Goal: Information Seeking & Learning: Learn about a topic

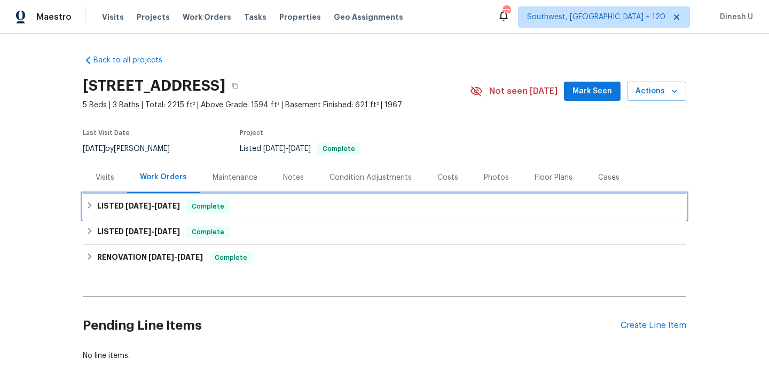
click at [151, 211] on h6 "LISTED [DATE] - [DATE]" at bounding box center [138, 206] width 83 height 13
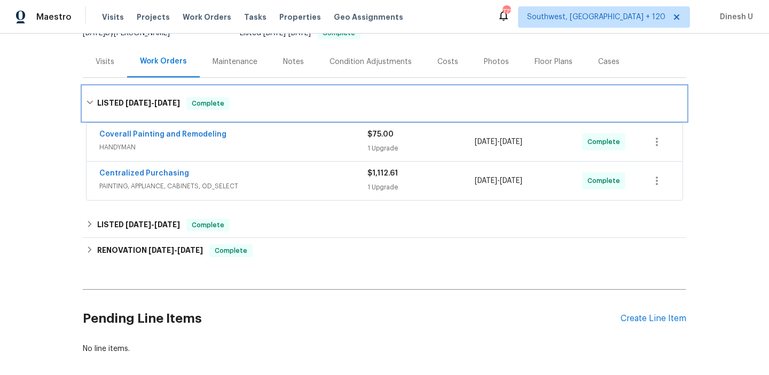
scroll to position [135, 0]
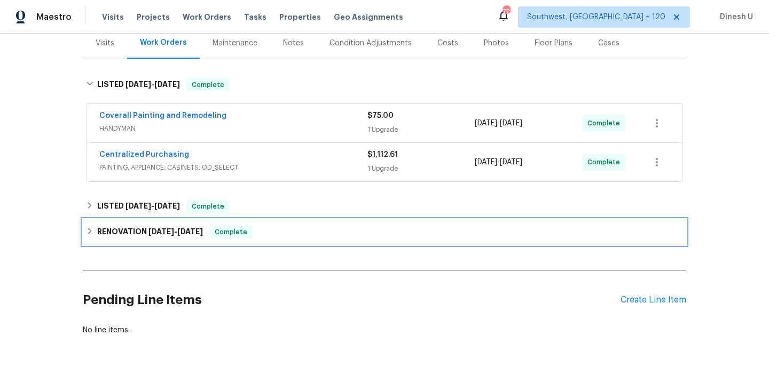
click at [170, 232] on span "8/4/25" at bounding box center [161, 231] width 26 height 7
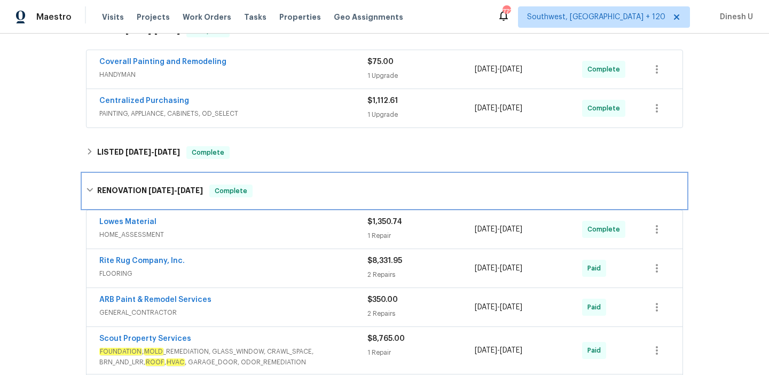
scroll to position [88, 0]
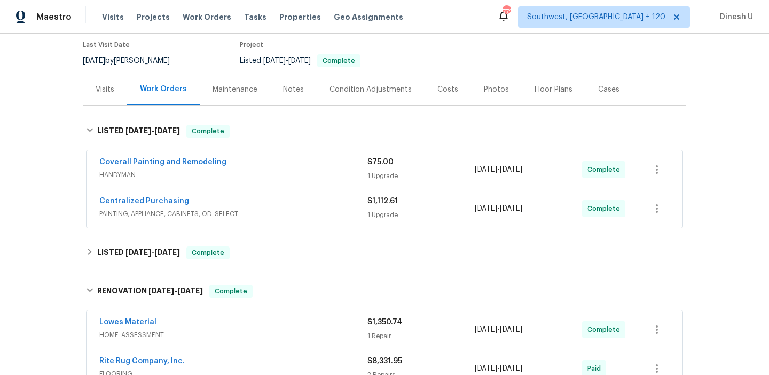
click at [388, 166] on span "$75.00" at bounding box center [380, 162] width 26 height 7
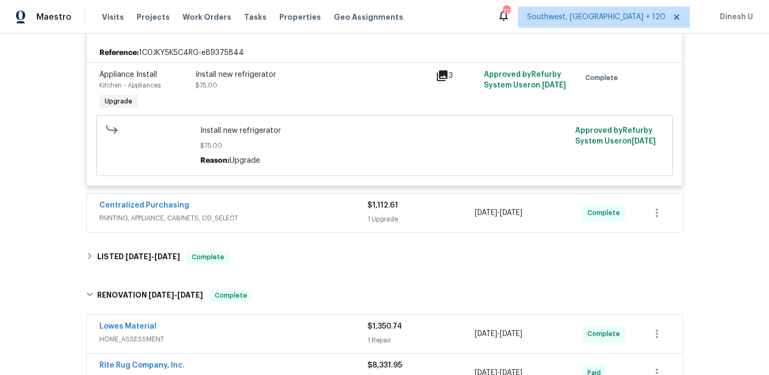
scroll to position [245, 0]
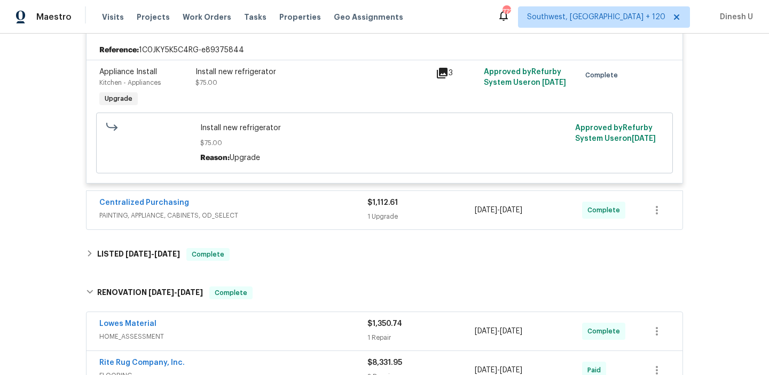
click at [386, 212] on div "1 Upgrade" at bounding box center [420, 216] width 107 height 11
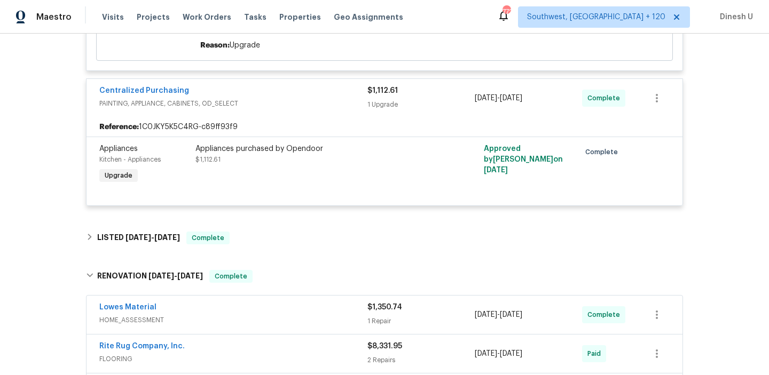
scroll to position [378, 0]
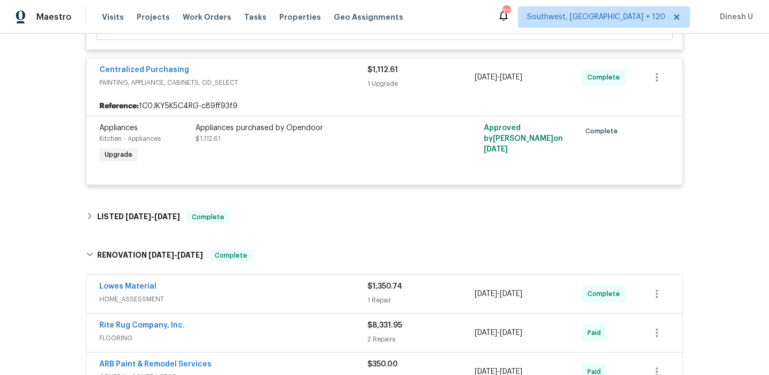
click at [164, 203] on div "Back to all projects 2203 Green Acres Dr, Clarksville, TN 37042 5 Beds | 3 Bath…" at bounding box center [384, 163] width 603 height 991
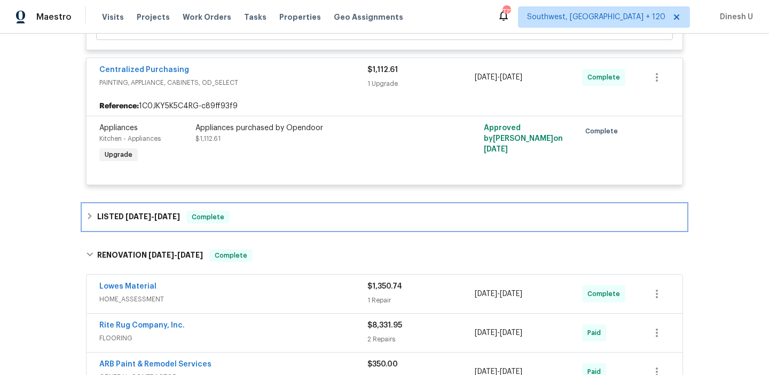
click at [177, 216] on span "10/3/25" at bounding box center [167, 216] width 26 height 7
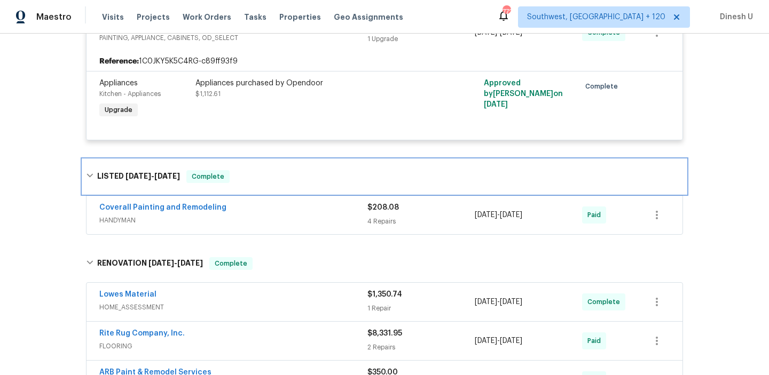
scroll to position [480, 0]
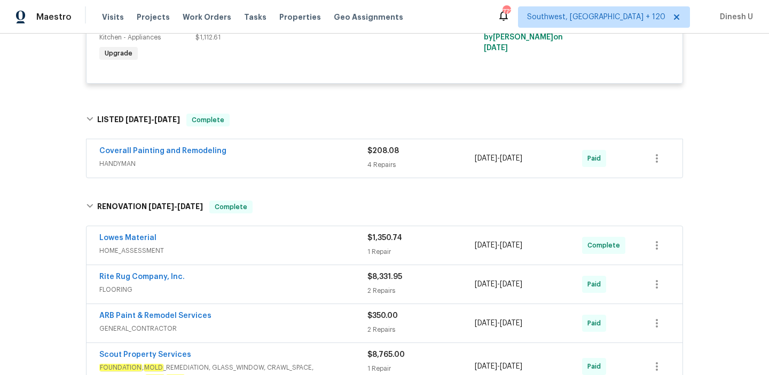
click at [389, 162] on div "4 Repairs" at bounding box center [420, 165] width 107 height 11
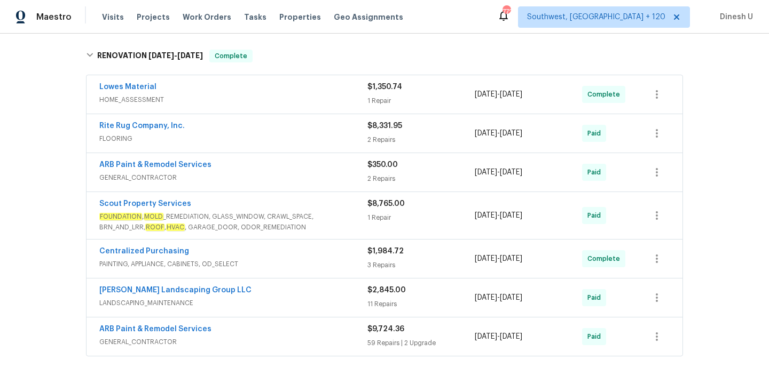
scroll to position [1003, 0]
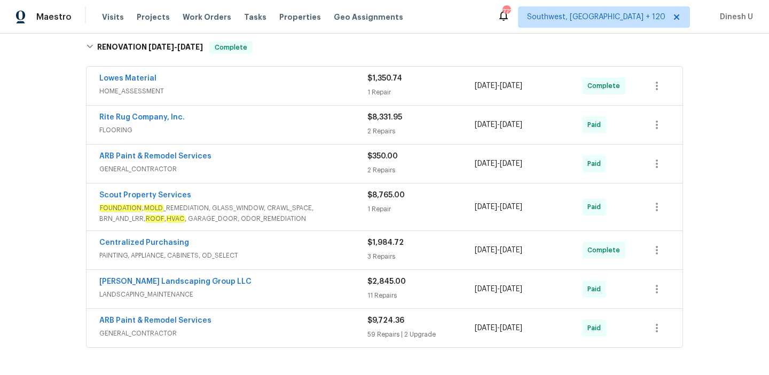
click at [378, 95] on div "1 Repair" at bounding box center [420, 92] width 107 height 11
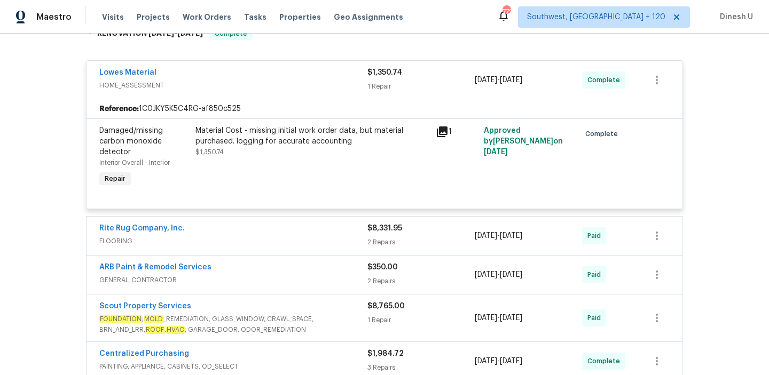
scroll to position [1018, 0]
click at [441, 137] on icon at bounding box center [442, 130] width 13 height 13
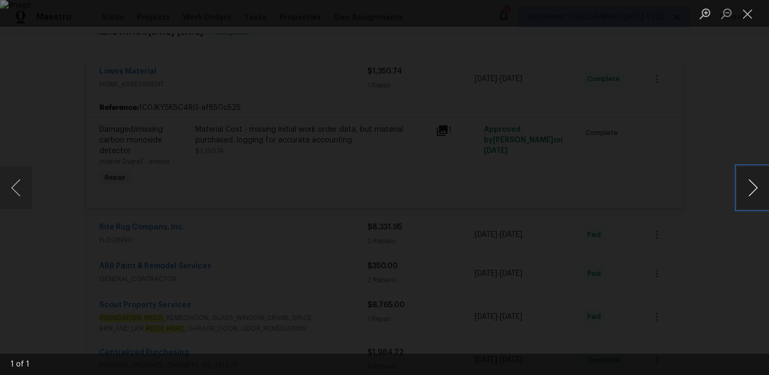
click at [758, 194] on button "Next image" at bounding box center [753, 188] width 32 height 43
click at [747, 12] on button "Close lightbox" at bounding box center [747, 13] width 21 height 19
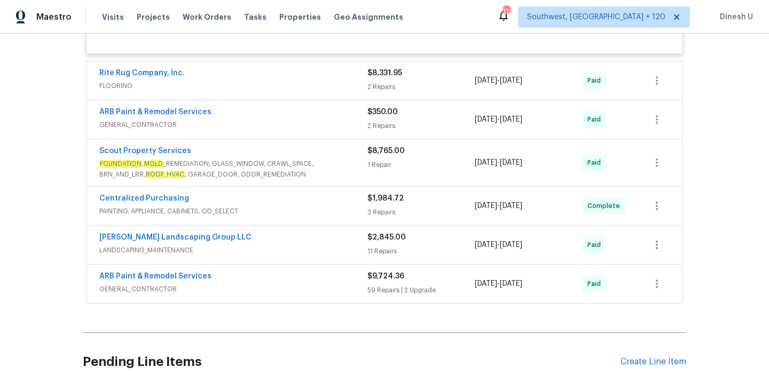
scroll to position [1172, 0]
click at [375, 160] on div "$8,765.00 1 Repair" at bounding box center [420, 163] width 107 height 34
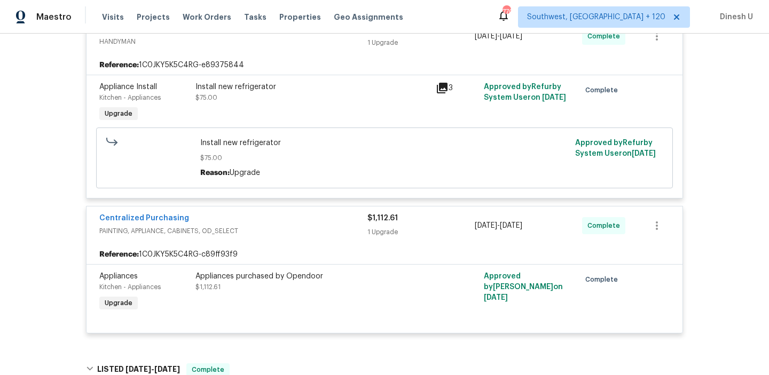
scroll to position [0, 0]
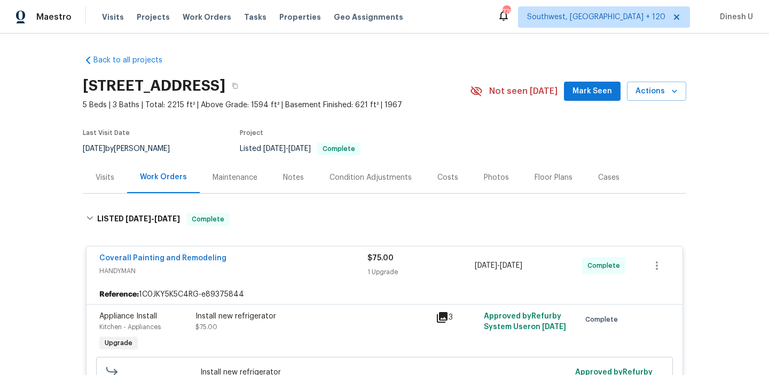
click at [190, 10] on div "Visits Projects Work Orders Tasks Properties Geo Assignments" at bounding box center [259, 16] width 314 height 21
click at [193, 17] on span "Work Orders" at bounding box center [207, 17] width 49 height 11
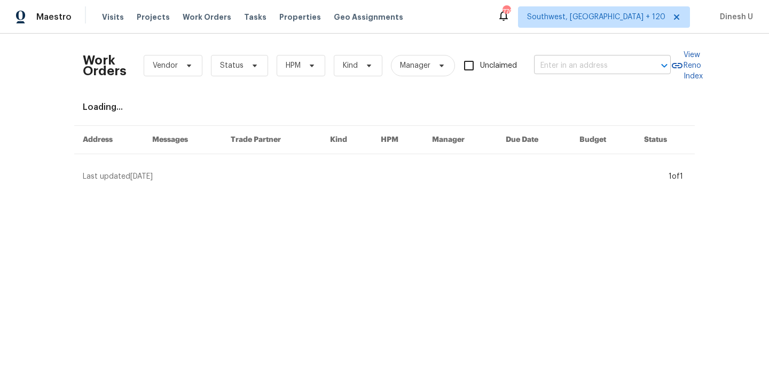
click at [577, 65] on input "text" at bounding box center [587, 66] width 107 height 17
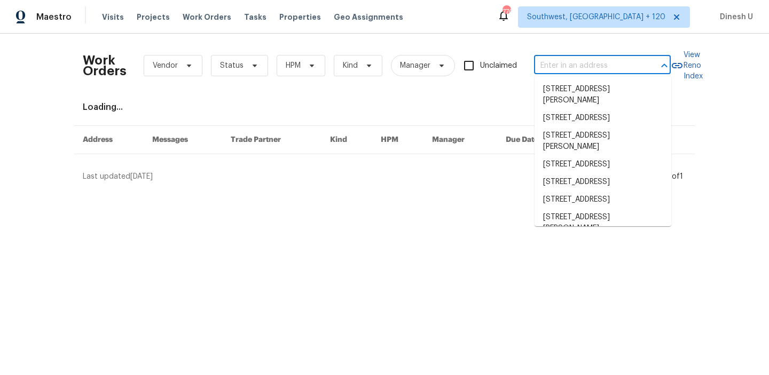
paste input "630 Knollwood Dr La Vergne, TN 37086"
type input "630 Knollwood Dr La Vergne, TN 37086"
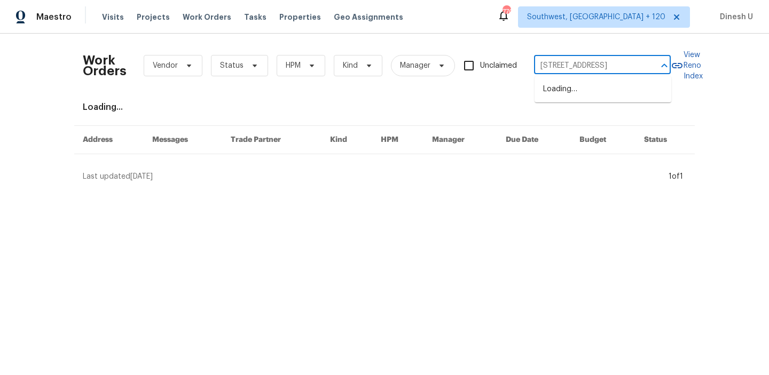
scroll to position [0, 37]
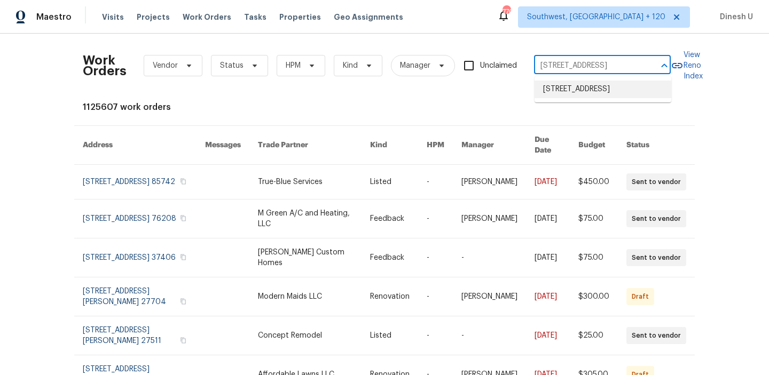
click at [562, 98] on li "630 Knollwood Dr, La Vergne, TN 37086" at bounding box center [603, 90] width 137 height 18
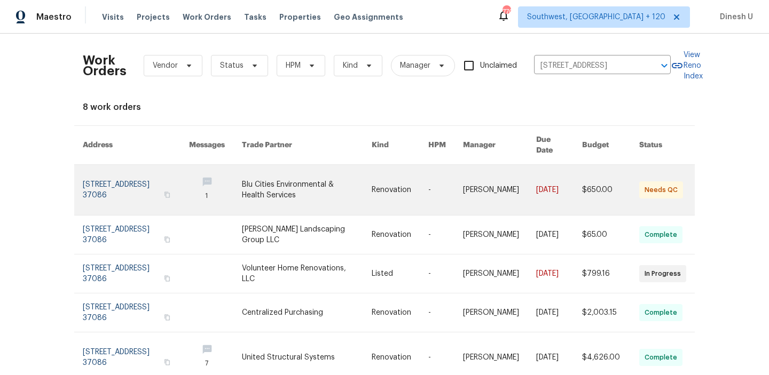
click at [121, 172] on link at bounding box center [136, 190] width 106 height 50
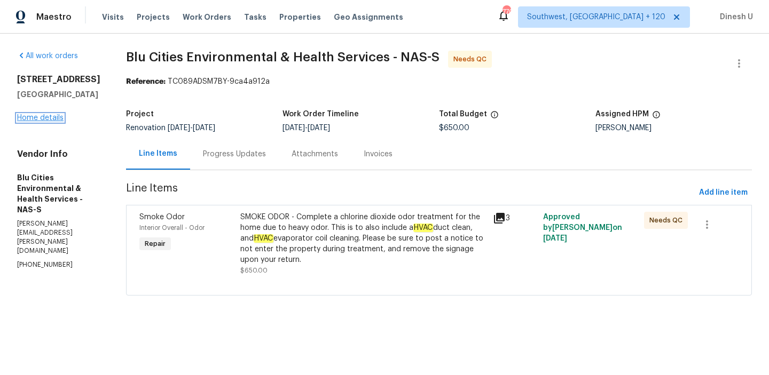
click at [24, 114] on link "Home details" at bounding box center [40, 117] width 46 height 7
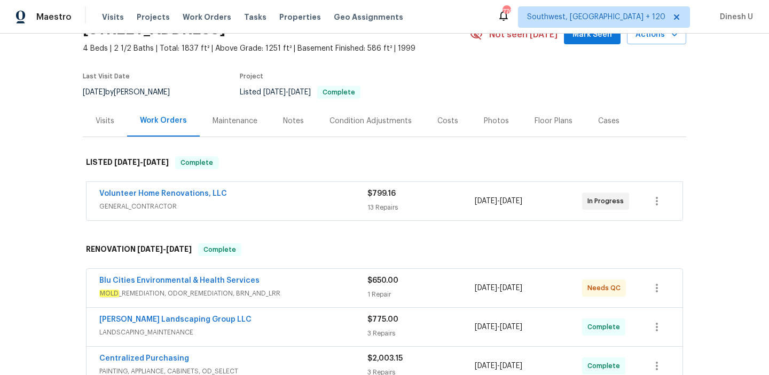
scroll to position [59, 0]
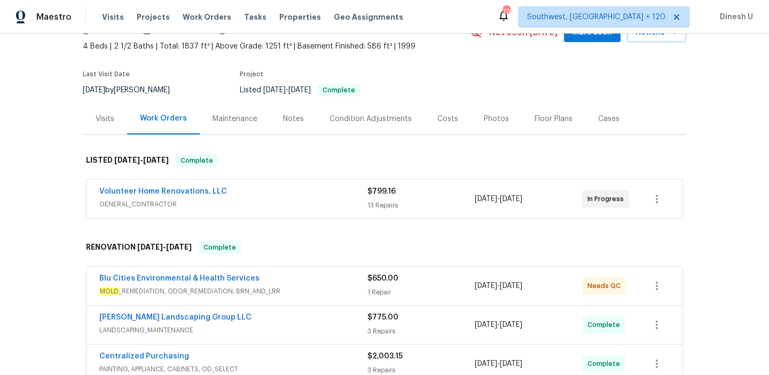
click at [387, 210] on div "13 Repairs" at bounding box center [420, 205] width 107 height 11
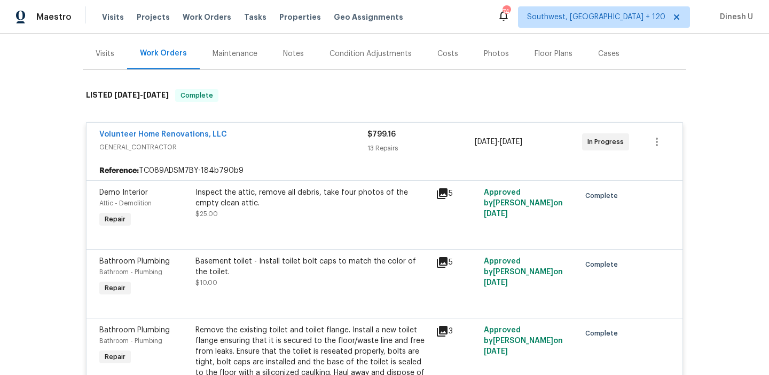
scroll to position [0, 0]
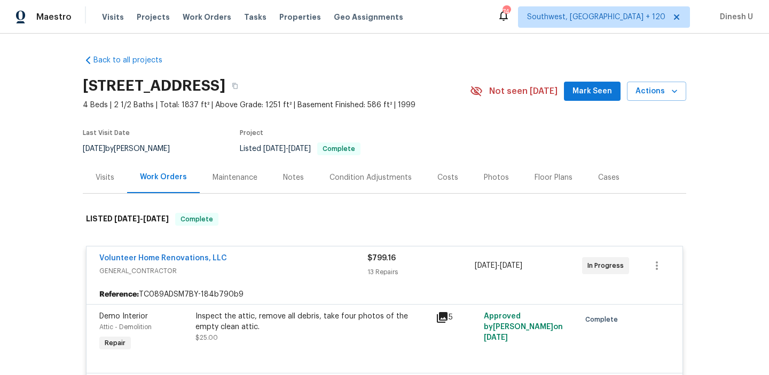
click at [92, 176] on div "Visits" at bounding box center [105, 178] width 44 height 32
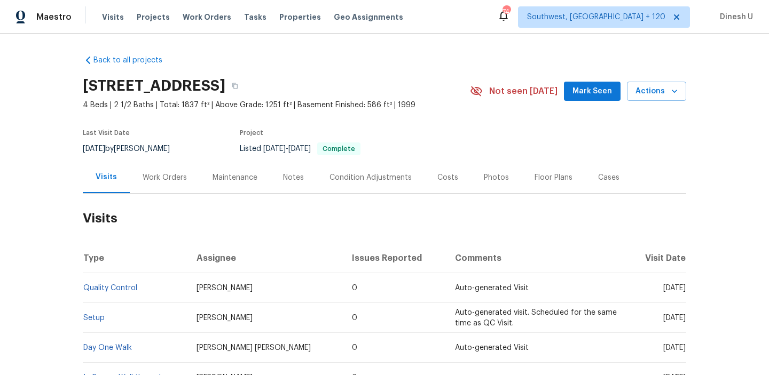
click at [171, 178] on div "Work Orders" at bounding box center [165, 177] width 44 height 11
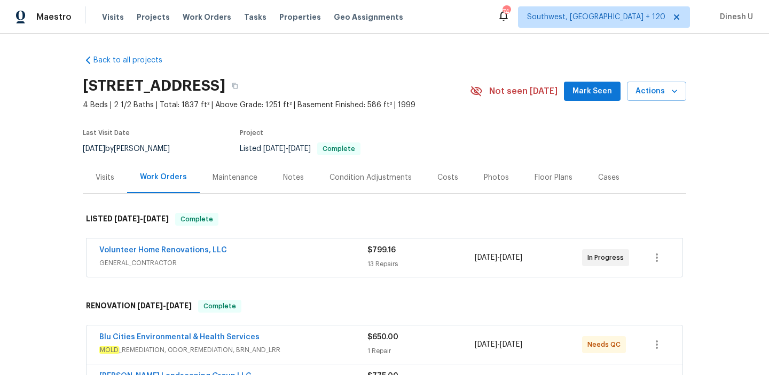
scroll to position [142, 0]
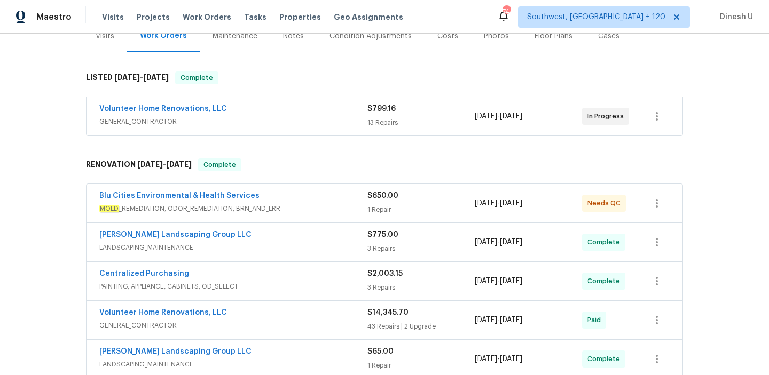
click at [389, 120] on div "13 Repairs" at bounding box center [420, 122] width 107 height 11
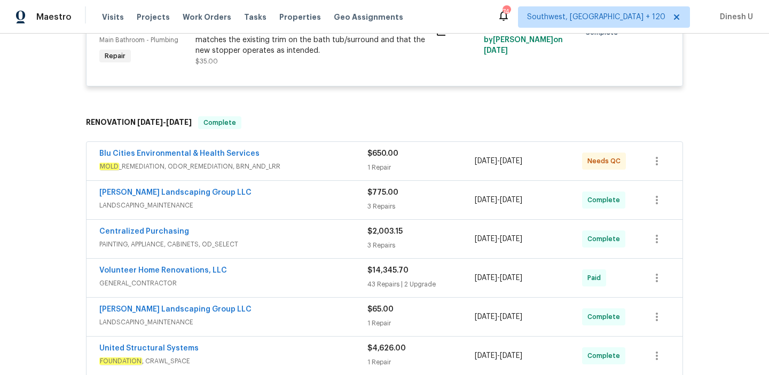
scroll to position [1294, 0]
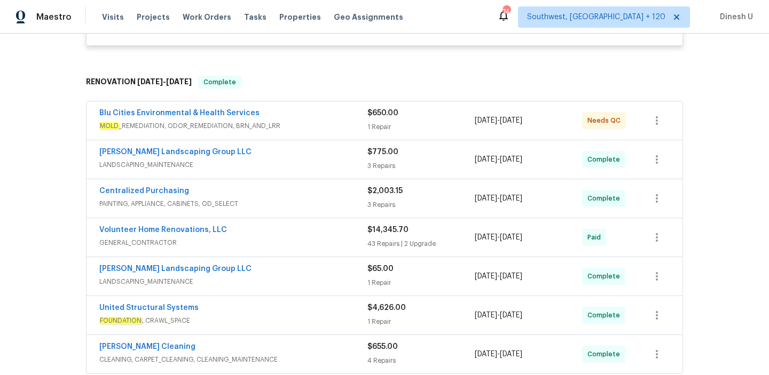
click at [376, 129] on div "1 Repair" at bounding box center [420, 127] width 107 height 11
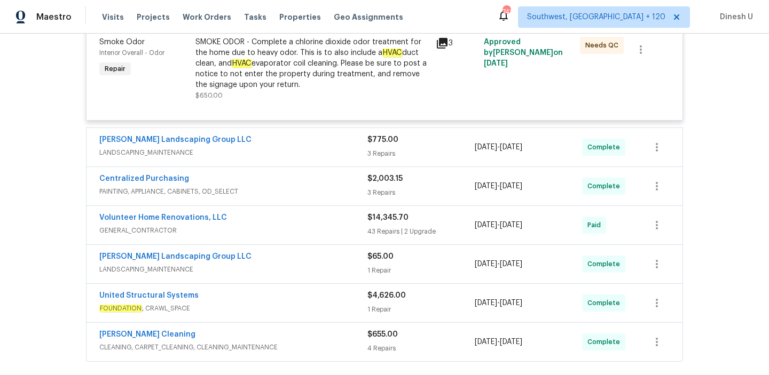
scroll to position [1436, 0]
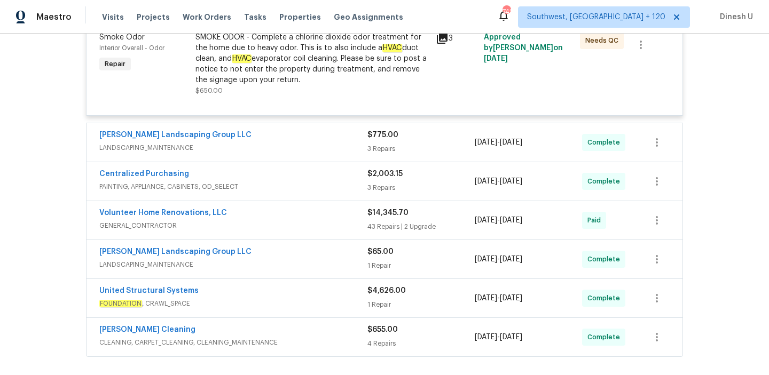
click at [378, 151] on div "3 Repairs" at bounding box center [420, 149] width 107 height 11
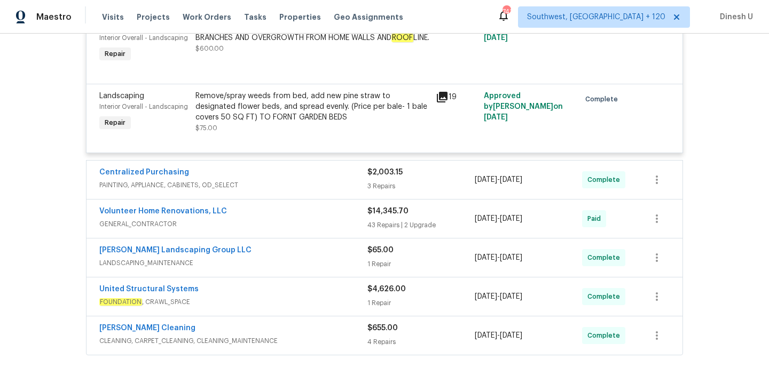
scroll to position [1733, 0]
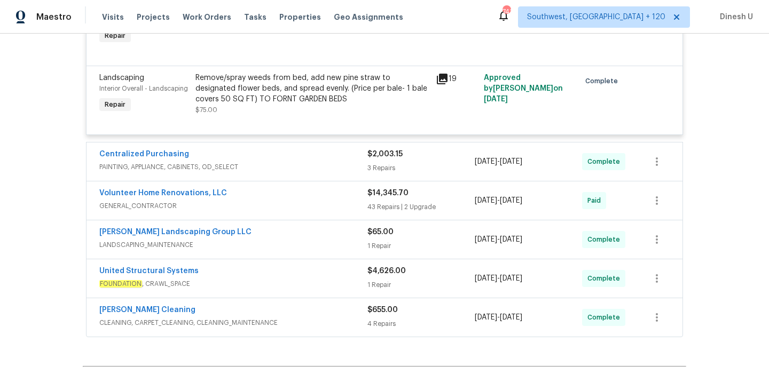
click at [363, 153] on div "Centralized Purchasing PAINTING, APPLIANCE, CABINETS, OD_SELECT $2,003.15 3 Rep…" at bounding box center [385, 162] width 596 height 38
click at [370, 158] on span "$2,003.15" at bounding box center [384, 154] width 35 height 7
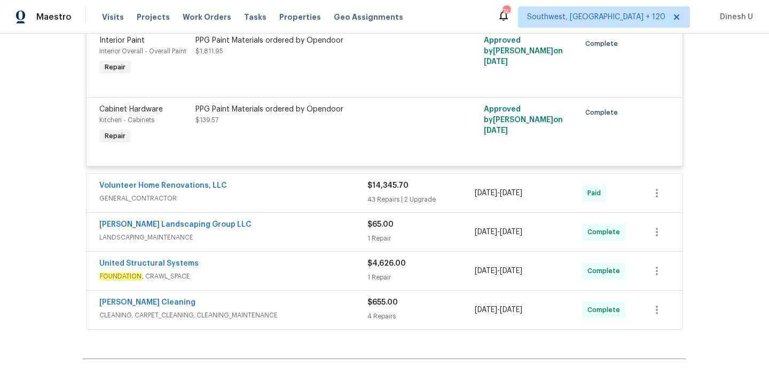
scroll to position [1983, 0]
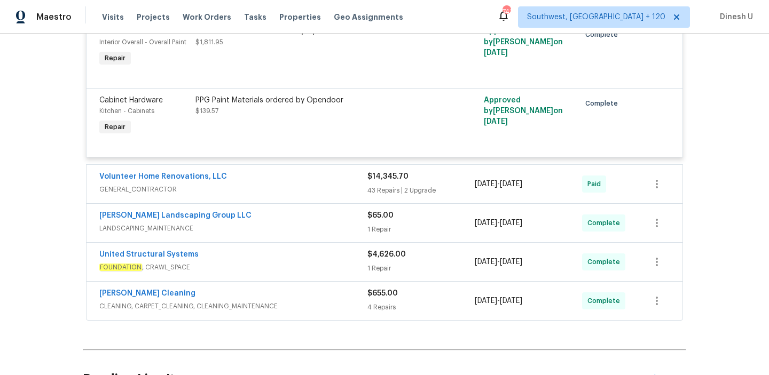
click at [381, 196] on div "43 Repairs | 2 Upgrade" at bounding box center [420, 190] width 107 height 11
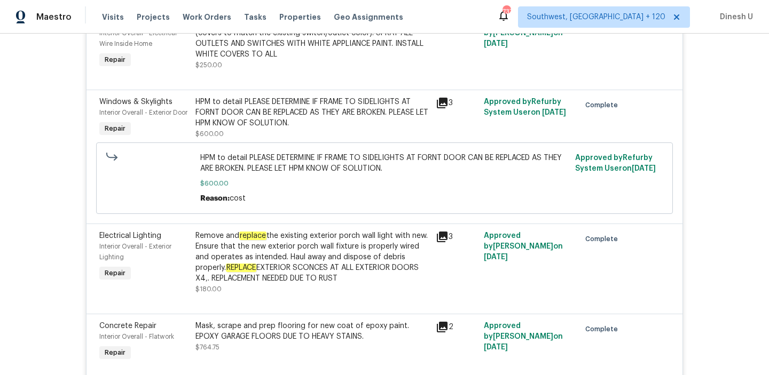
scroll to position [3363, 0]
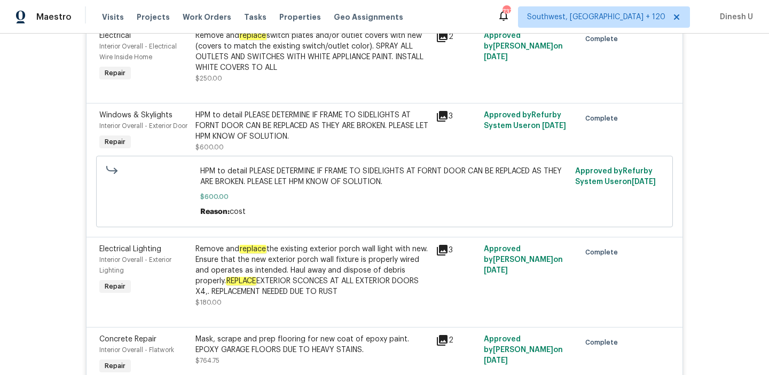
click at [438, 117] on div "3" at bounding box center [457, 131] width 48 height 49
click at [444, 122] on icon at bounding box center [442, 116] width 11 height 11
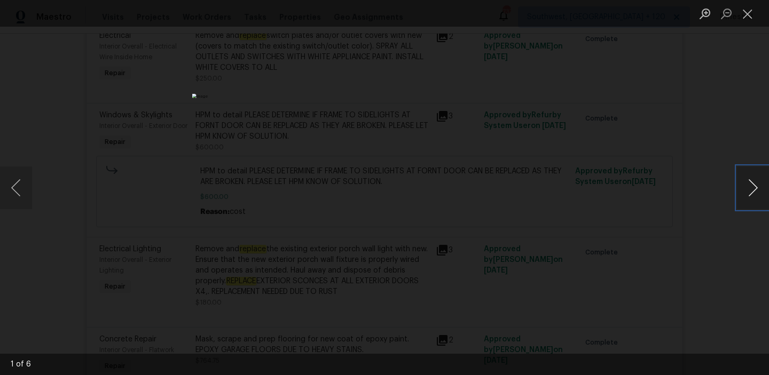
click at [750, 182] on button "Next image" at bounding box center [753, 188] width 32 height 43
click at [747, 10] on button "Close lightbox" at bounding box center [747, 13] width 21 height 19
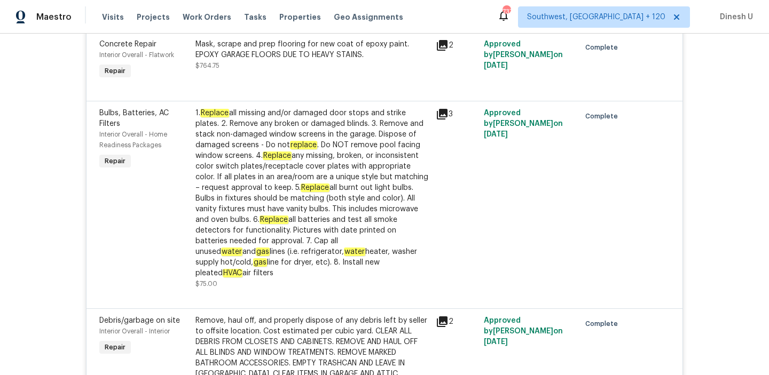
scroll to position [3657, 0]
click at [446, 51] on icon at bounding box center [442, 46] width 11 height 11
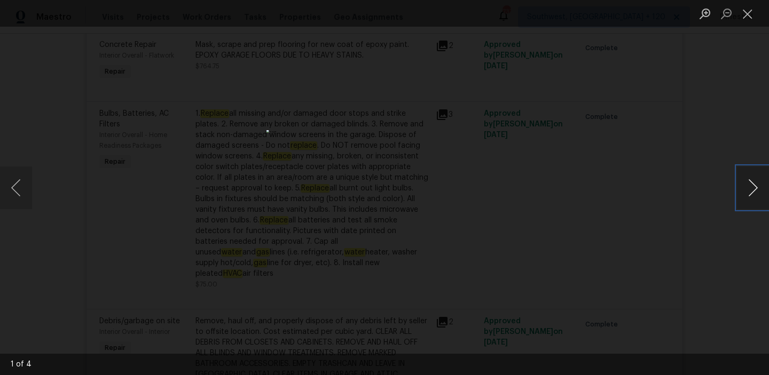
click at [752, 186] on button "Next image" at bounding box center [753, 188] width 32 height 43
click at [745, 14] on button "Close lightbox" at bounding box center [747, 13] width 21 height 19
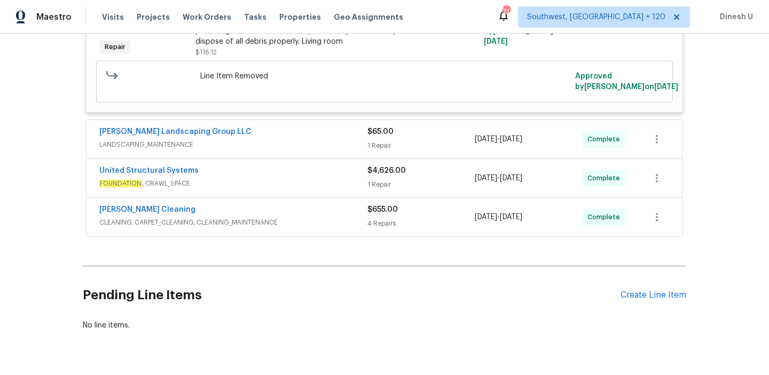
scroll to position [6391, 0]
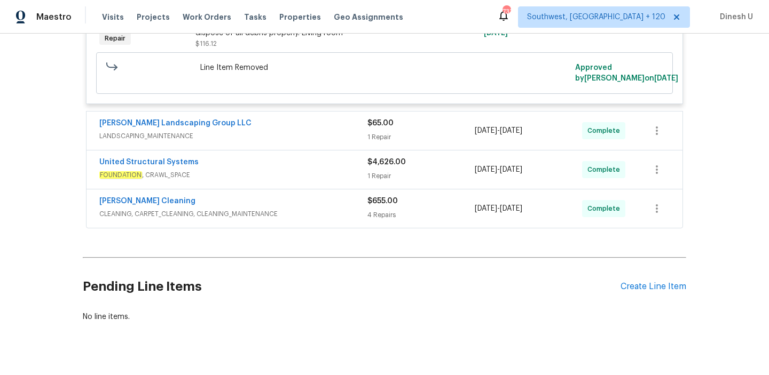
click at [368, 127] on span "$65.00" at bounding box center [380, 123] width 26 height 7
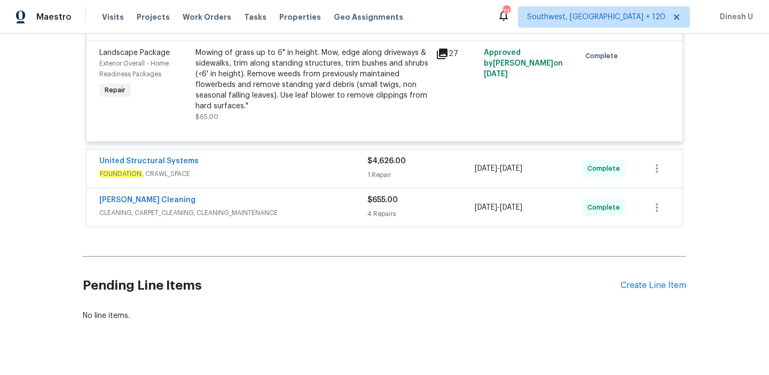
scroll to position [6524, 0]
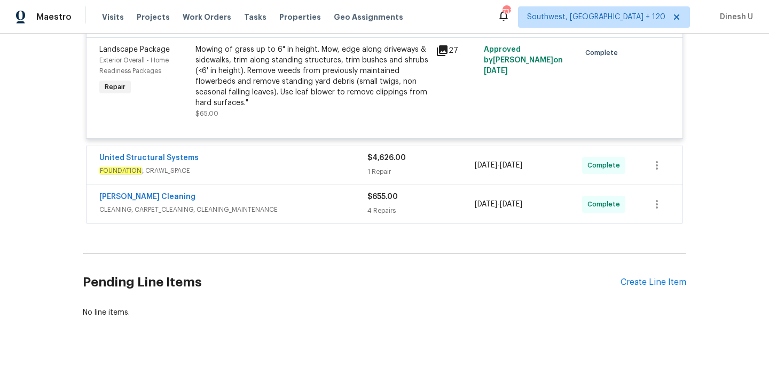
click at [367, 177] on div "1 Repair" at bounding box center [420, 172] width 107 height 11
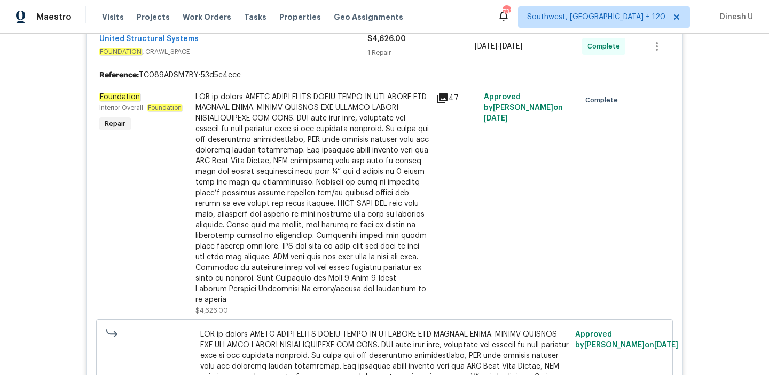
scroll to position [6644, 0]
click at [445, 104] on icon at bounding box center [442, 97] width 13 height 13
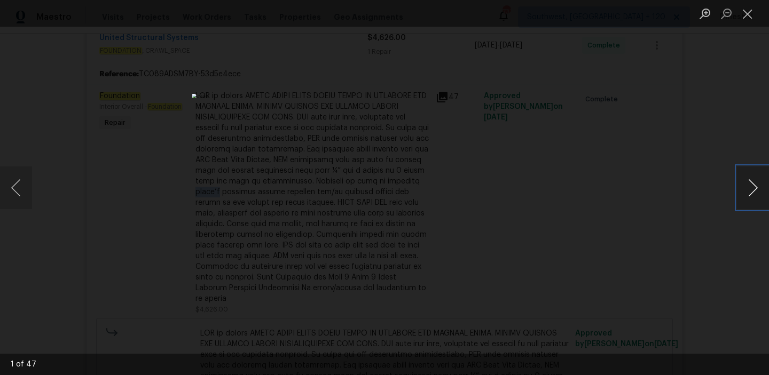
click at [752, 187] on button "Next image" at bounding box center [753, 188] width 32 height 43
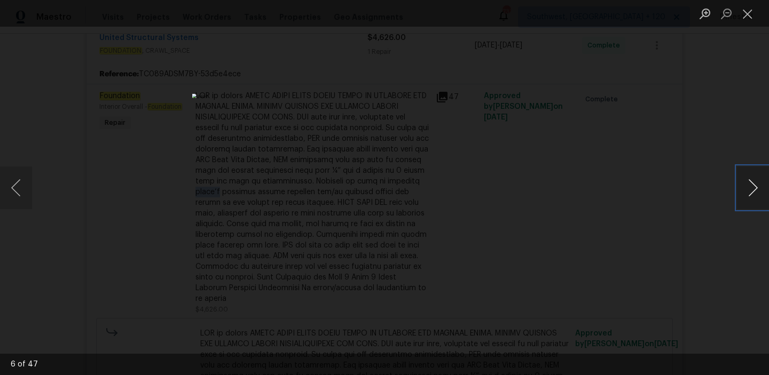
click at [752, 187] on button "Next image" at bounding box center [753, 188] width 32 height 43
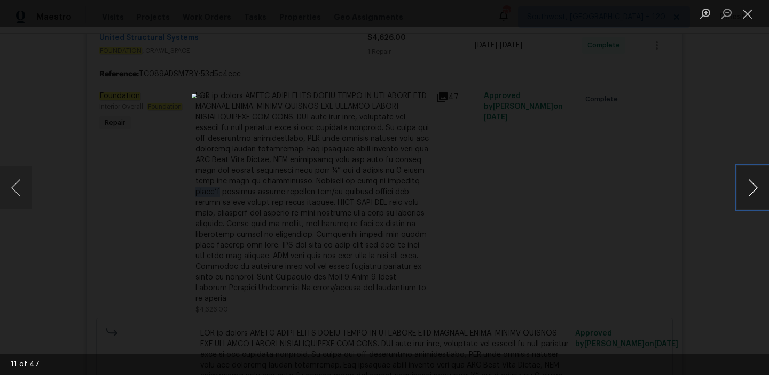
click at [752, 187] on button "Next image" at bounding box center [753, 188] width 32 height 43
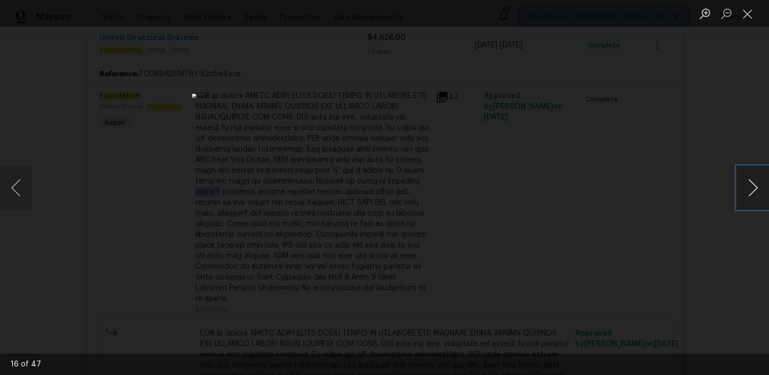
click at [752, 187] on button "Next image" at bounding box center [753, 188] width 32 height 43
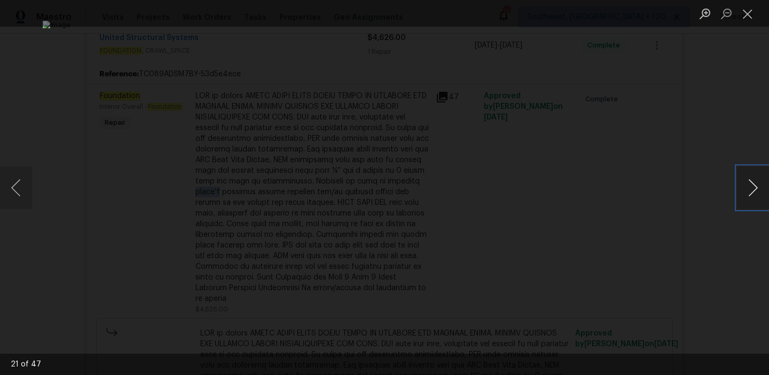
click at [752, 187] on button "Next image" at bounding box center [753, 188] width 32 height 43
click at [754, 195] on button "Next image" at bounding box center [753, 188] width 32 height 43
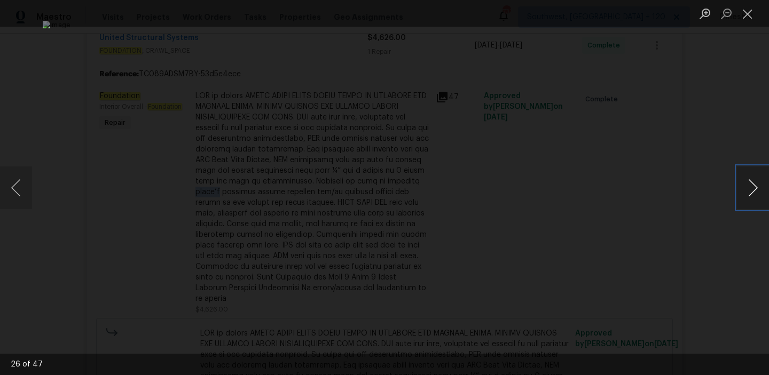
click at [754, 195] on button "Next image" at bounding box center [753, 188] width 32 height 43
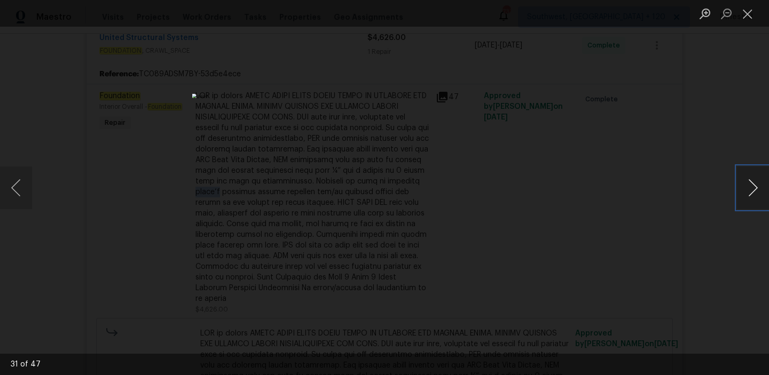
click at [754, 195] on button "Next image" at bounding box center [753, 188] width 32 height 43
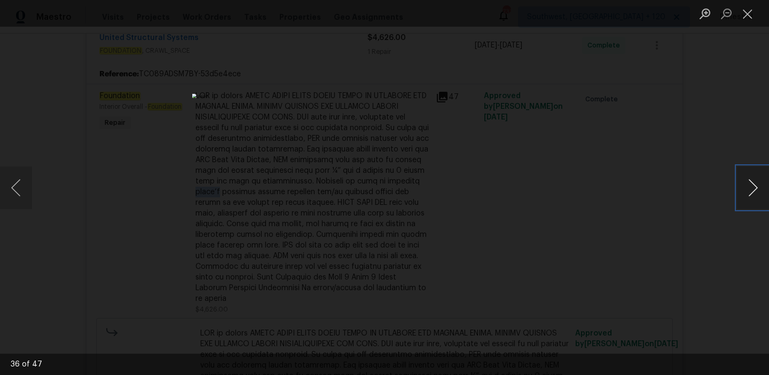
click at [754, 195] on button "Next image" at bounding box center [753, 188] width 32 height 43
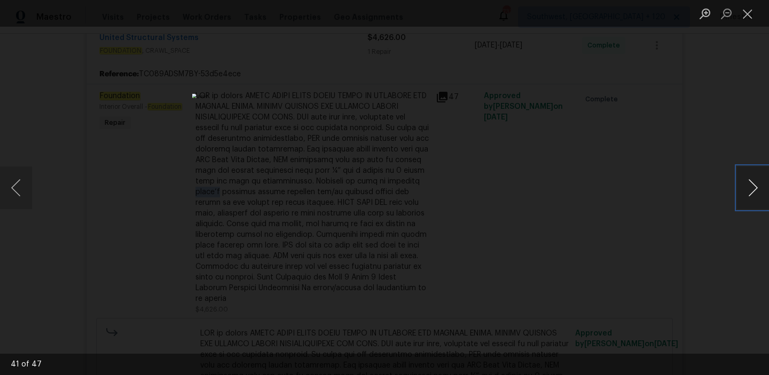
click at [754, 195] on button "Next image" at bounding box center [753, 188] width 32 height 43
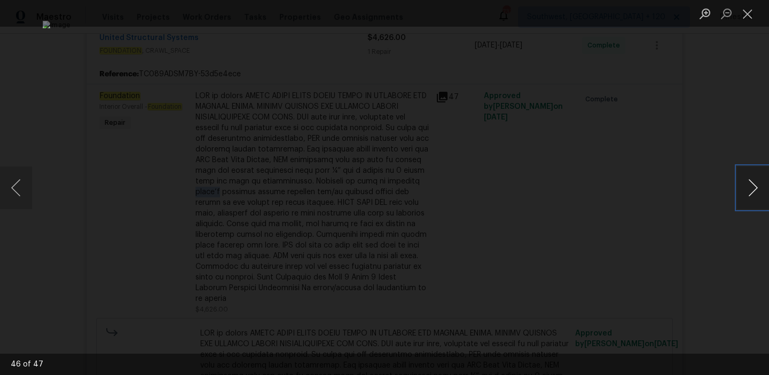
click at [753, 200] on button "Next image" at bounding box center [753, 188] width 32 height 43
click at [752, 10] on button "Close lightbox" at bounding box center [747, 13] width 21 height 19
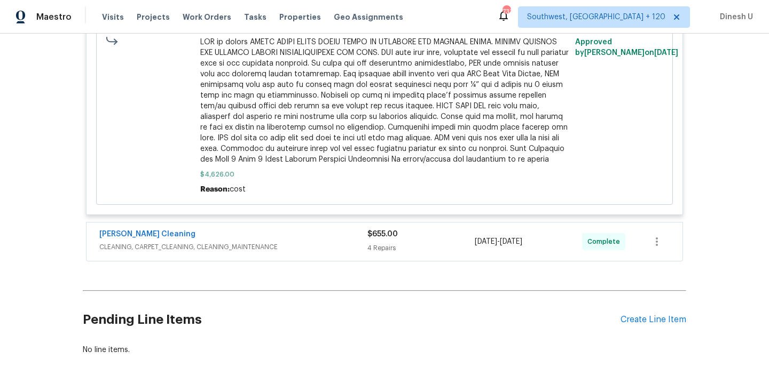
scroll to position [6988, 0]
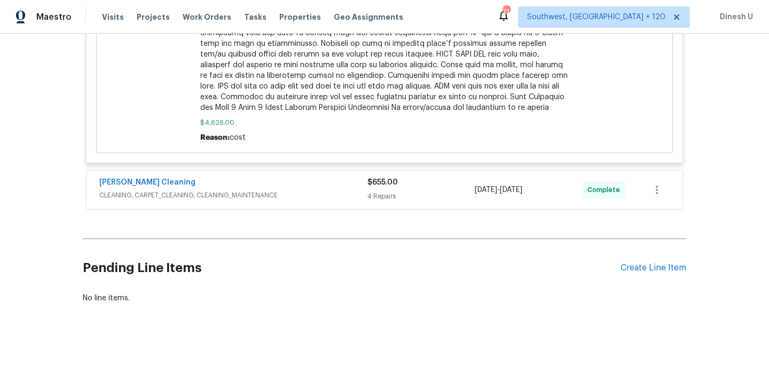
click at [363, 197] on span "CLEANING, CARPET_CLEANING, CLEANING_MAINTENANCE" at bounding box center [233, 195] width 268 height 11
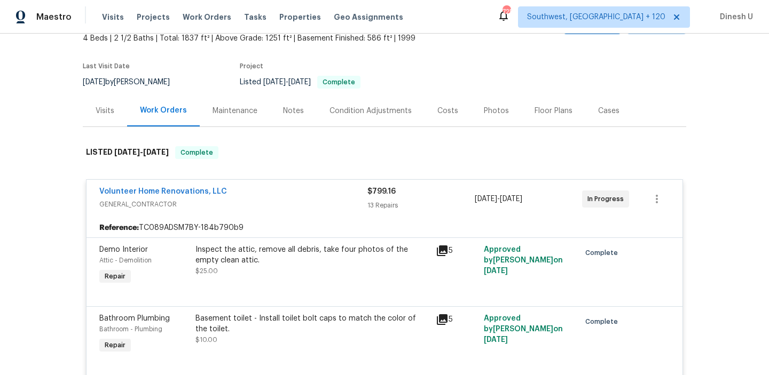
scroll to position [0, 0]
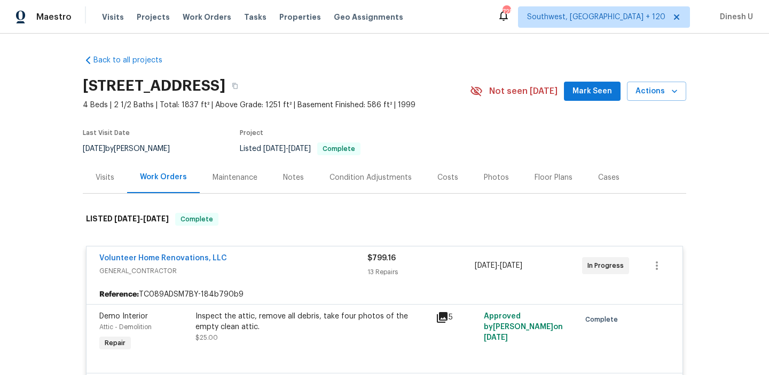
click at [139, 82] on h2 "630 Knollwood Dr, La Vergne, TN 37086" at bounding box center [154, 86] width 143 height 11
copy div "630 Knollwood Dr, La Vergne, TN 37086"
click at [105, 176] on div "Visits" at bounding box center [105, 177] width 19 height 11
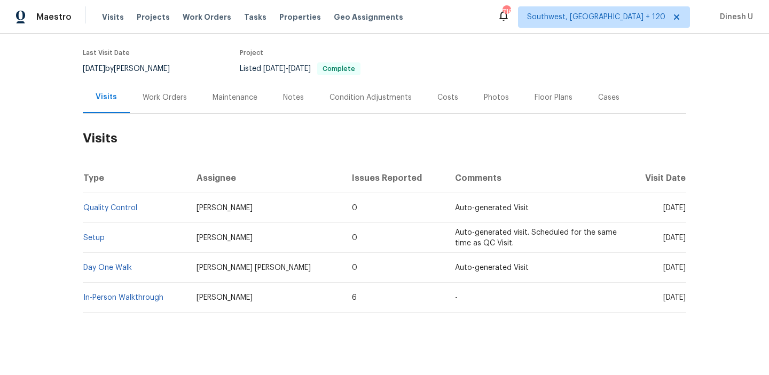
scroll to position [90, 0]
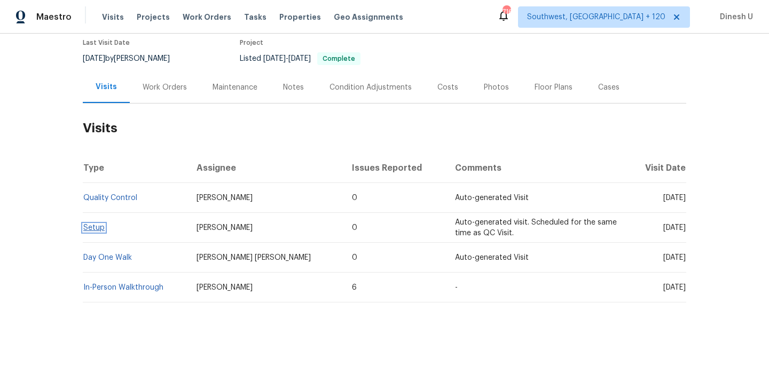
click at [96, 229] on link "Setup" at bounding box center [93, 227] width 21 height 7
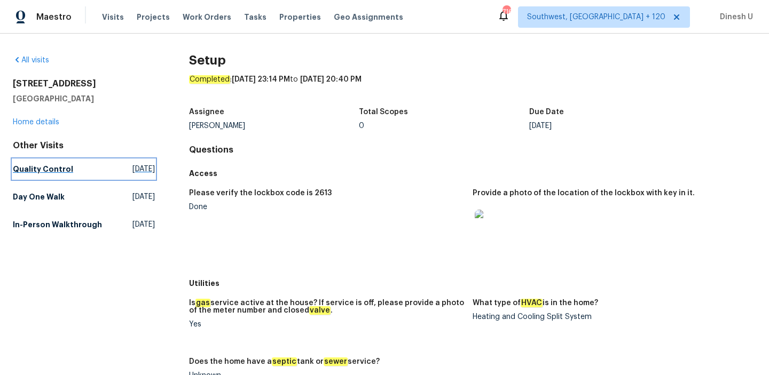
click at [132, 168] on span "Sat, Oct 11 2025" at bounding box center [143, 169] width 22 height 11
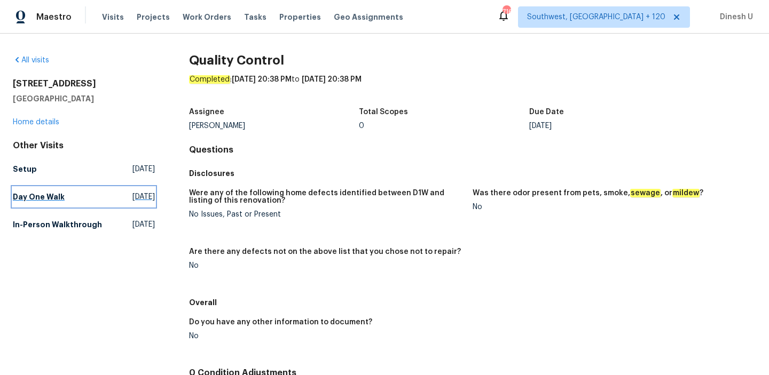
click at [132, 196] on span "Thu, Sep 11 2025" at bounding box center [143, 197] width 22 height 11
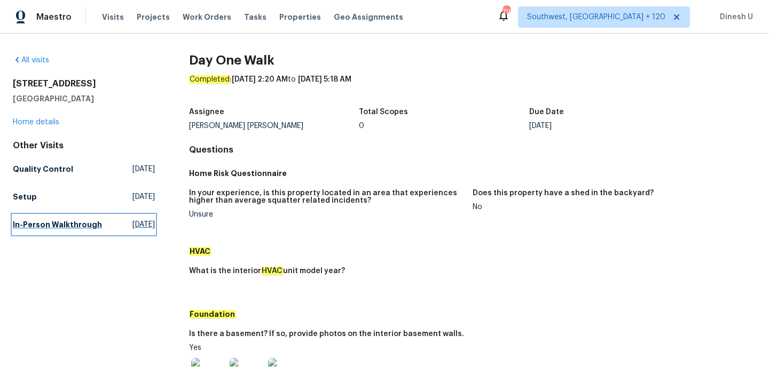
click at [132, 223] on span "Tue, Jul 08 2025" at bounding box center [143, 224] width 22 height 11
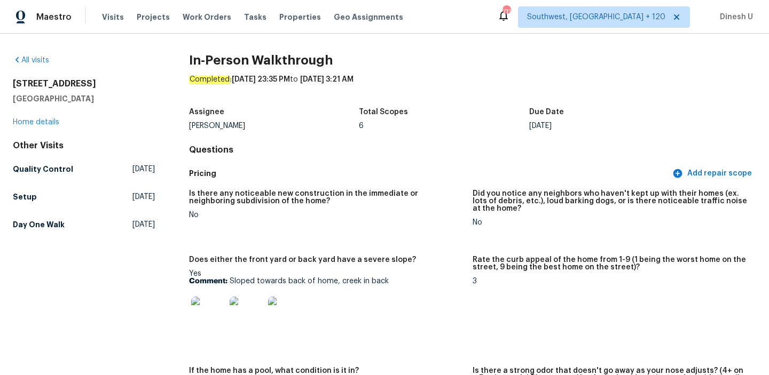
click at [187, 9] on div "Visits Projects Work Orders Tasks Properties Geo Assignments" at bounding box center [259, 16] width 314 height 21
click at [187, 13] on span "Work Orders" at bounding box center [207, 17] width 49 height 11
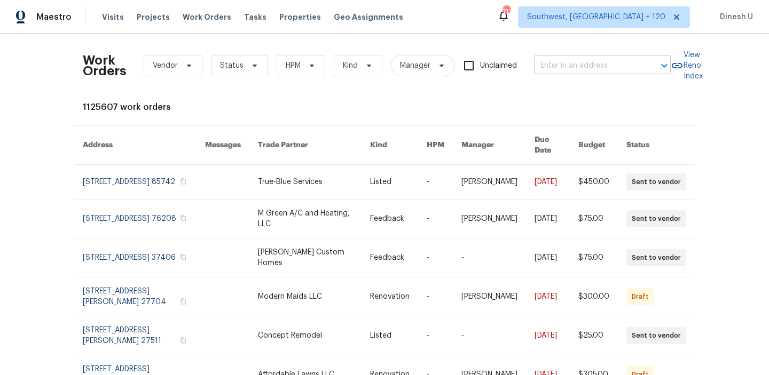
click at [571, 72] on input "text" at bounding box center [587, 66] width 107 height 17
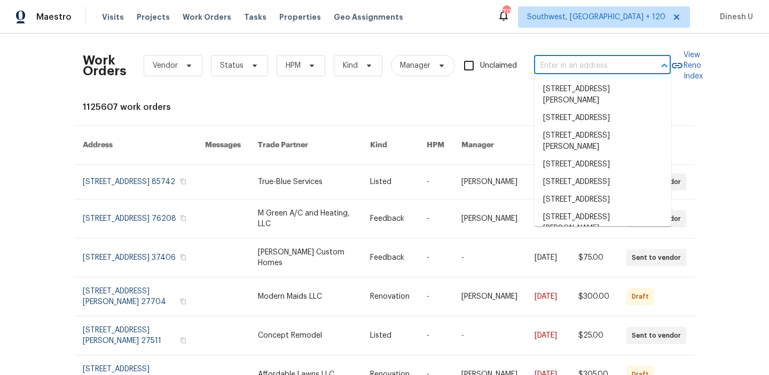
paste input "[STREET_ADDRESS][PERSON_NAME][PERSON_NAME]"
type input "[STREET_ADDRESS][PERSON_NAME][PERSON_NAME]"
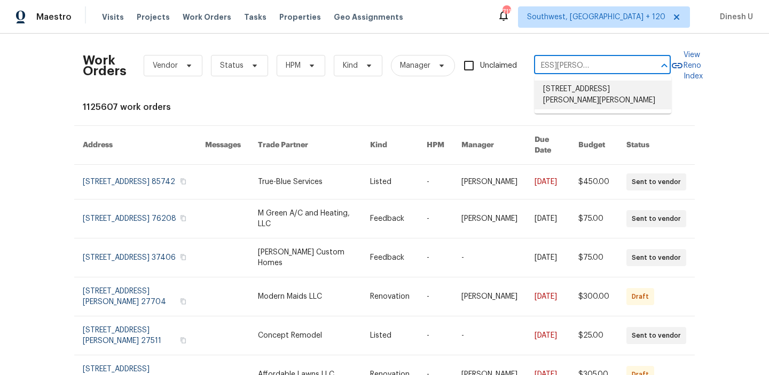
click at [561, 90] on li "[STREET_ADDRESS][PERSON_NAME][PERSON_NAME]" at bounding box center [603, 95] width 137 height 29
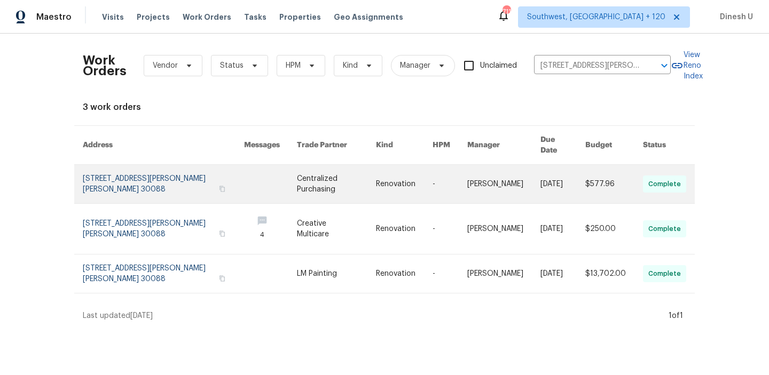
click at [118, 165] on link at bounding box center [163, 184] width 161 height 38
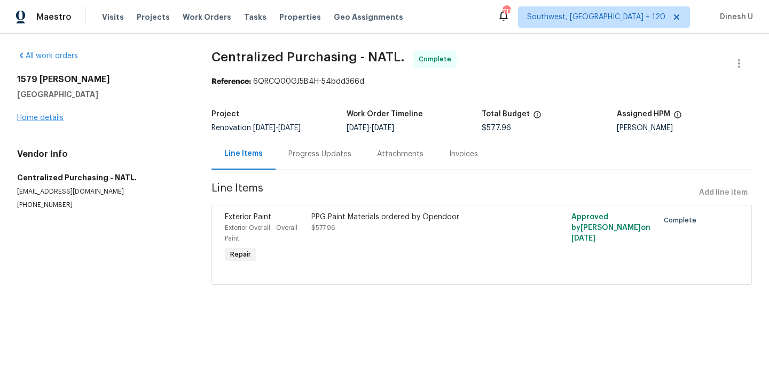
click at [48, 119] on link "Home details" at bounding box center [40, 117] width 46 height 7
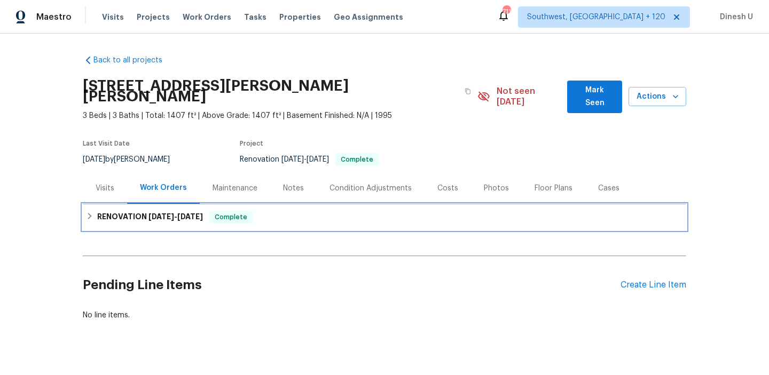
click at [165, 213] on span "[DATE]" at bounding box center [161, 216] width 26 height 7
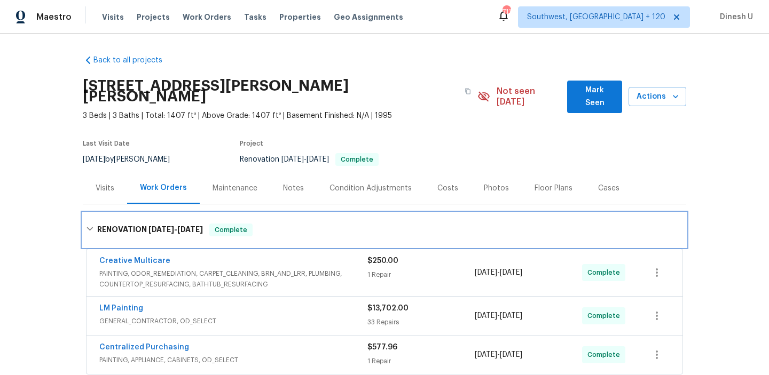
scroll to position [108, 0]
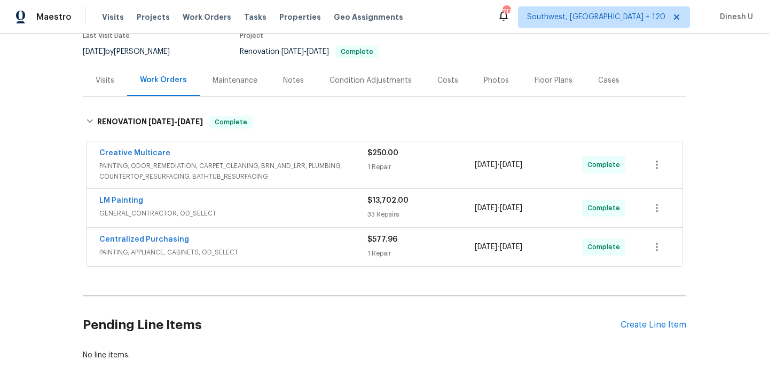
click at [379, 150] on div "$250.00 1 Repair" at bounding box center [420, 165] width 107 height 34
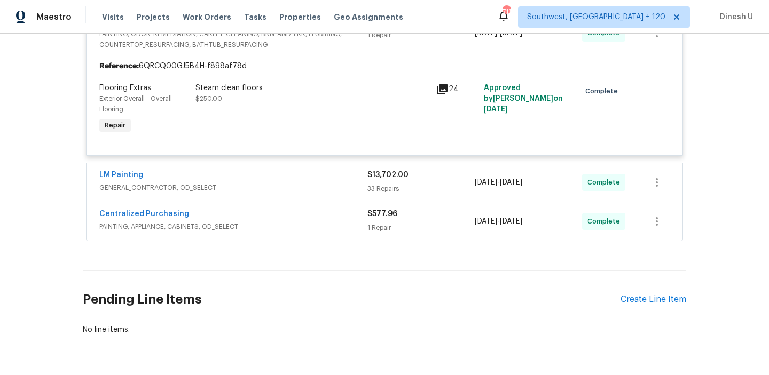
scroll to position [270, 0]
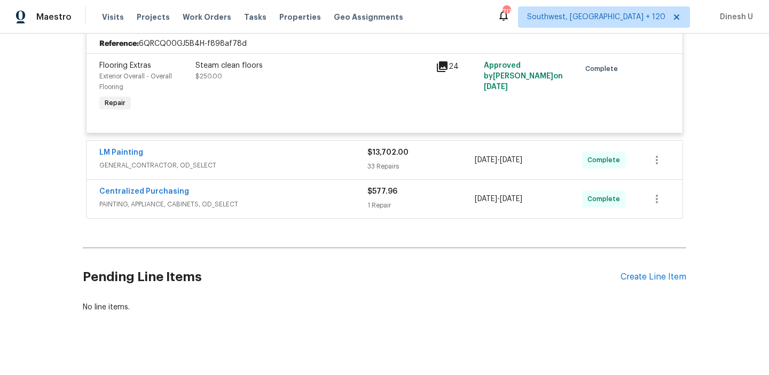
click at [375, 161] on div "33 Repairs" at bounding box center [420, 166] width 107 height 11
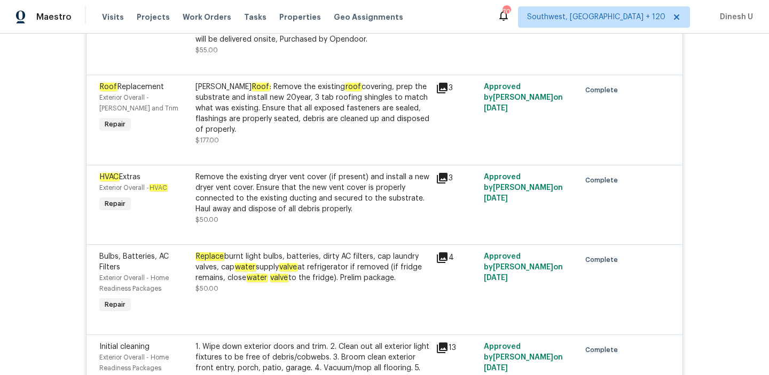
scroll to position [637, 0]
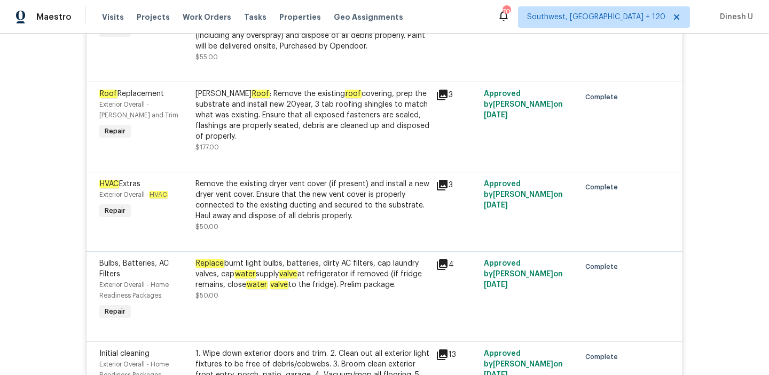
click at [443, 90] on icon at bounding box center [442, 95] width 11 height 11
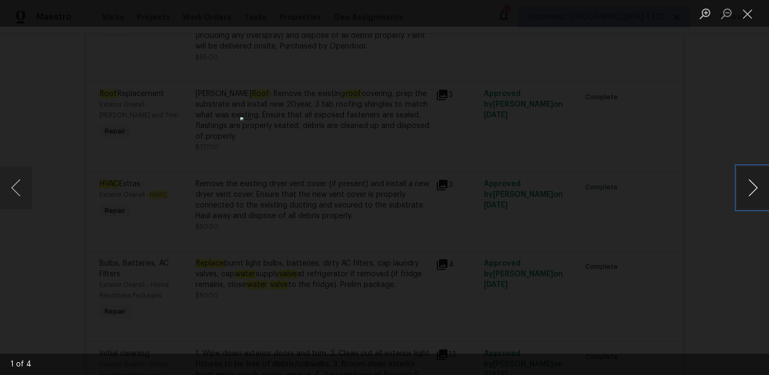
click at [757, 189] on button "Next image" at bounding box center [753, 188] width 32 height 43
click at [743, 198] on button "Next image" at bounding box center [753, 188] width 32 height 43
click at [749, 12] on button "Close lightbox" at bounding box center [747, 13] width 21 height 19
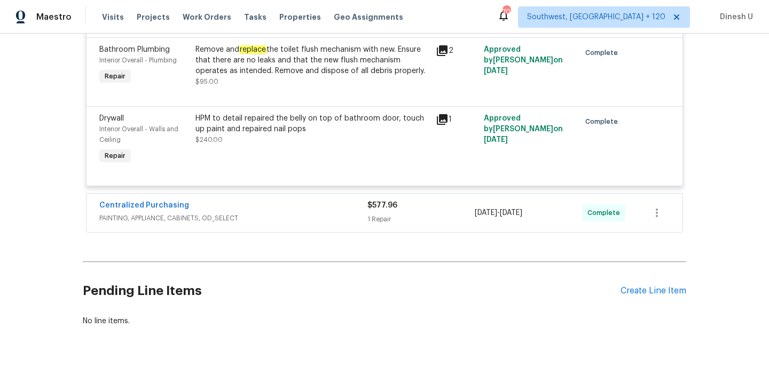
scroll to position [3223, 0]
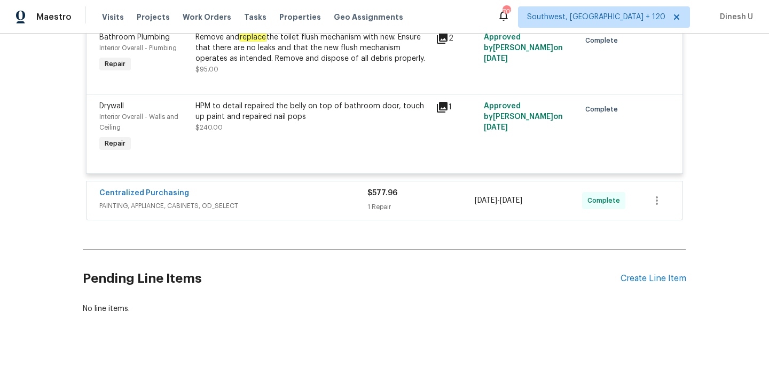
click at [372, 199] on div "$577.96" at bounding box center [420, 193] width 107 height 11
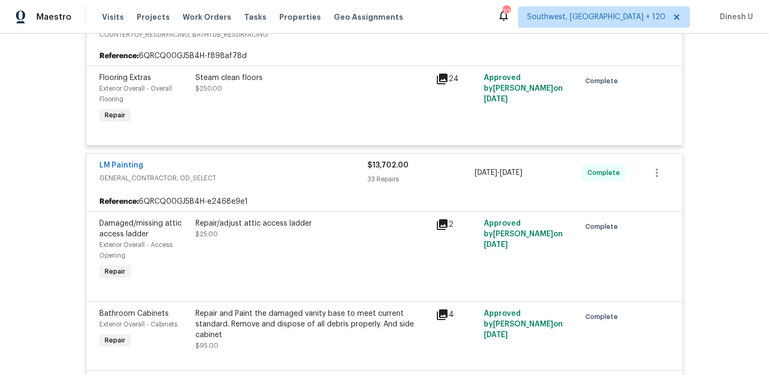
scroll to position [244, 0]
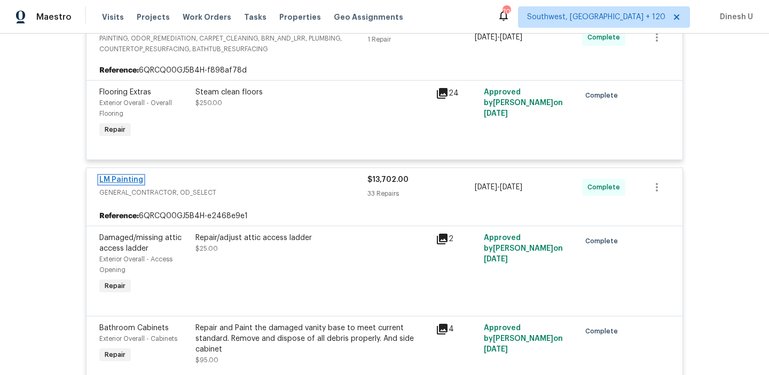
click at [135, 176] on link "LM Painting" at bounding box center [121, 179] width 44 height 7
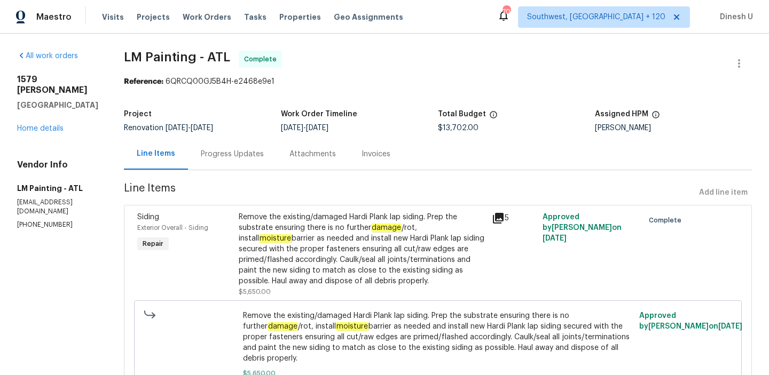
click at [264, 151] on div "Progress Updates" at bounding box center [232, 154] width 63 height 11
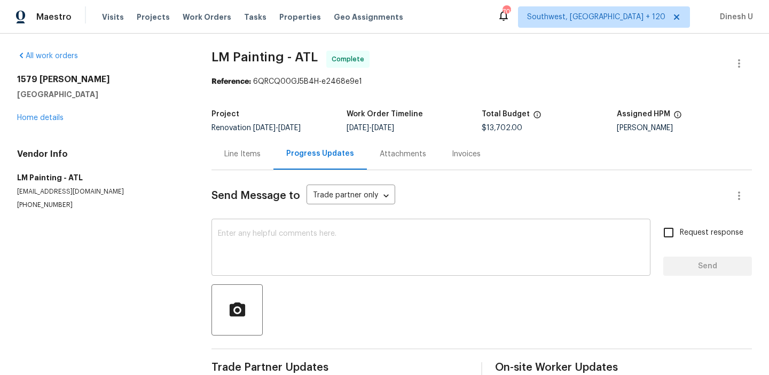
scroll to position [21, 0]
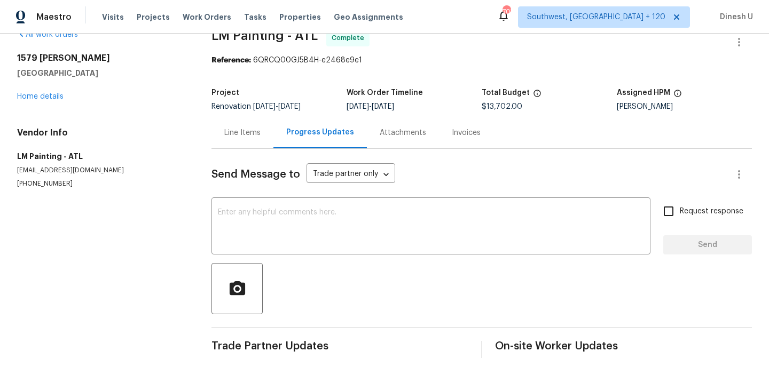
click at [462, 133] on div "Invoices" at bounding box center [466, 133] width 29 height 11
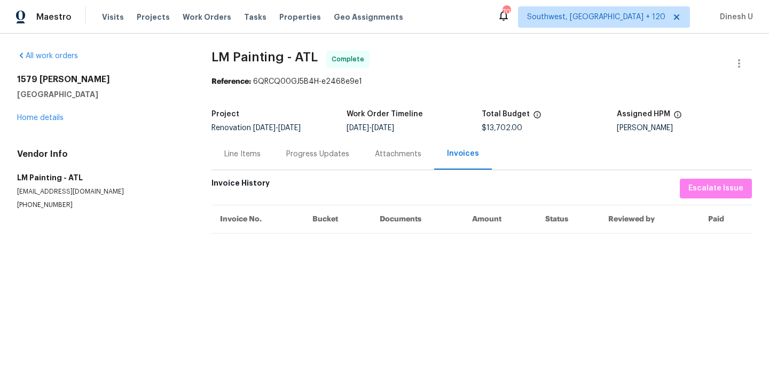
click at [238, 156] on div "Line Items" at bounding box center [242, 154] width 36 height 11
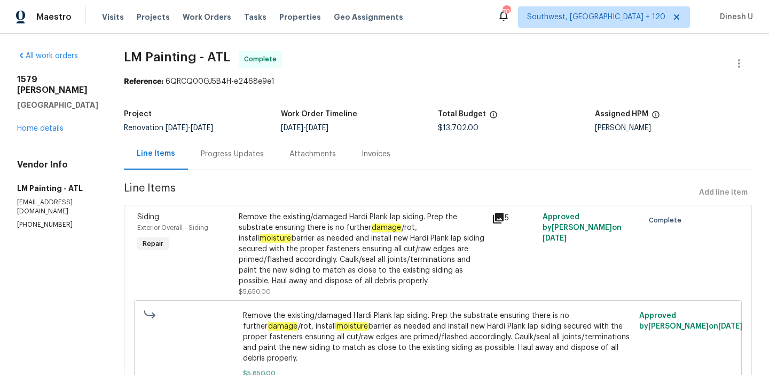
scroll to position [2323, 0]
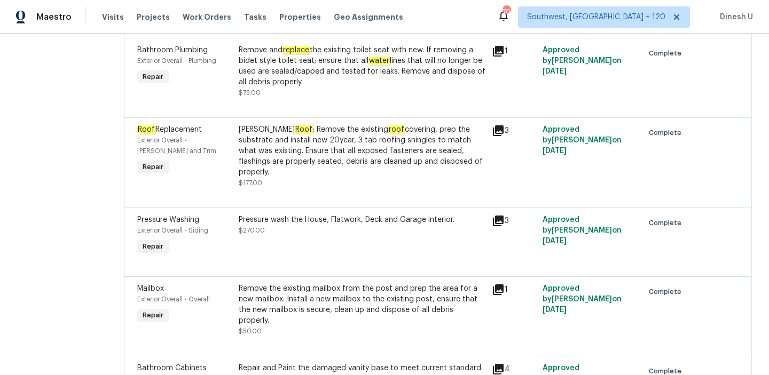
click at [505, 137] on icon at bounding box center [498, 130] width 13 height 13
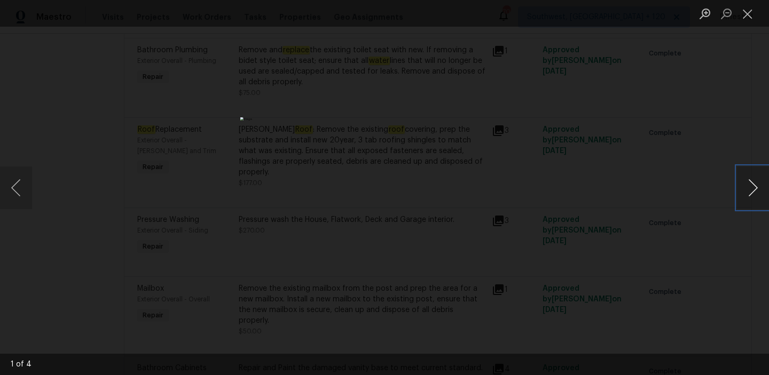
click at [751, 190] on button "Next image" at bounding box center [753, 188] width 32 height 43
click at [752, 185] on button "Next image" at bounding box center [753, 188] width 32 height 43
click at [750, 14] on button "Close lightbox" at bounding box center [747, 13] width 21 height 19
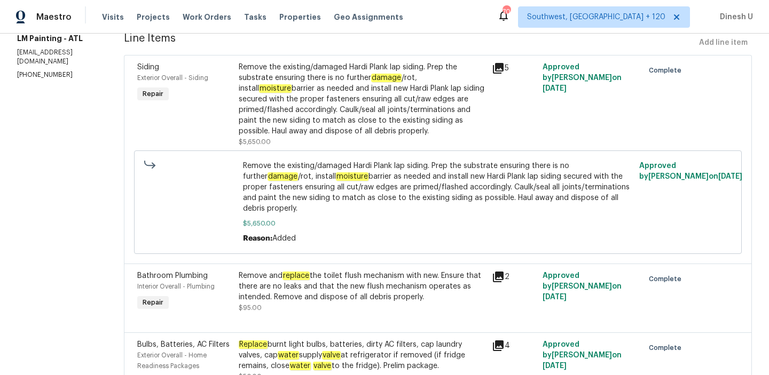
scroll to position [0, 0]
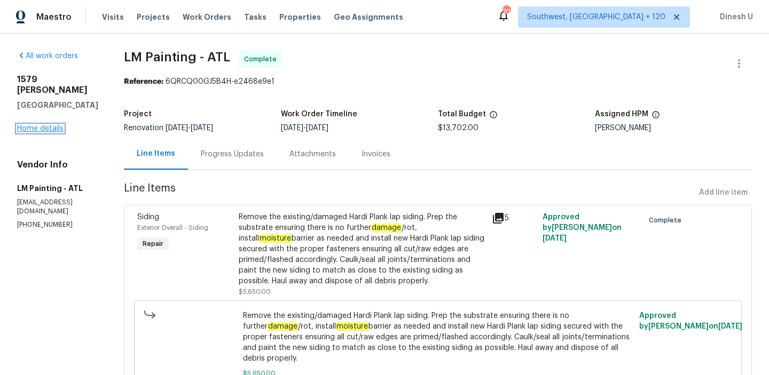
click at [41, 125] on link "Home details" at bounding box center [40, 128] width 46 height 7
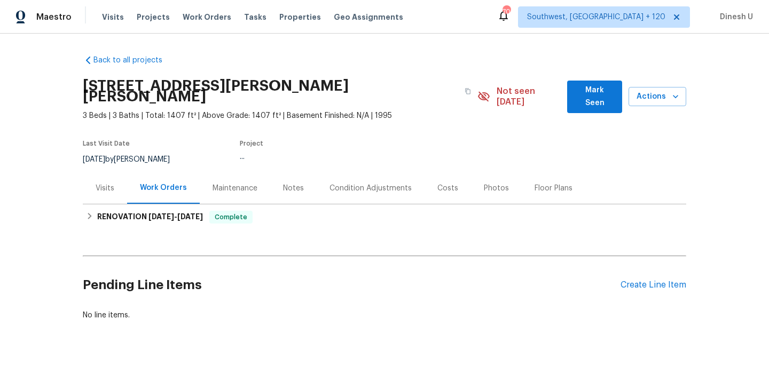
click at [120, 182] on div "Visits" at bounding box center [105, 188] width 44 height 32
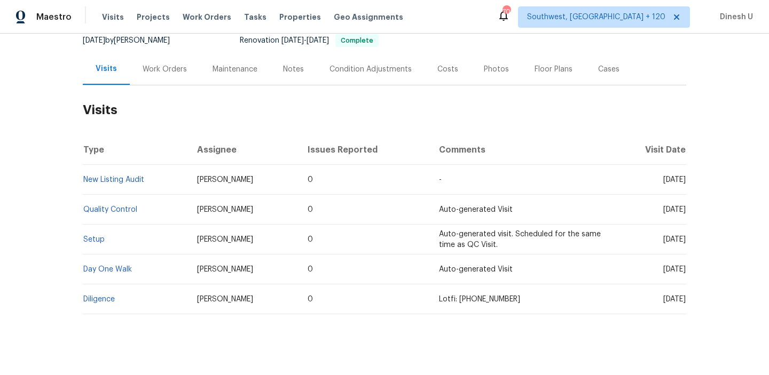
scroll to position [120, 0]
click at [92, 235] on link "Setup" at bounding box center [93, 238] width 21 height 7
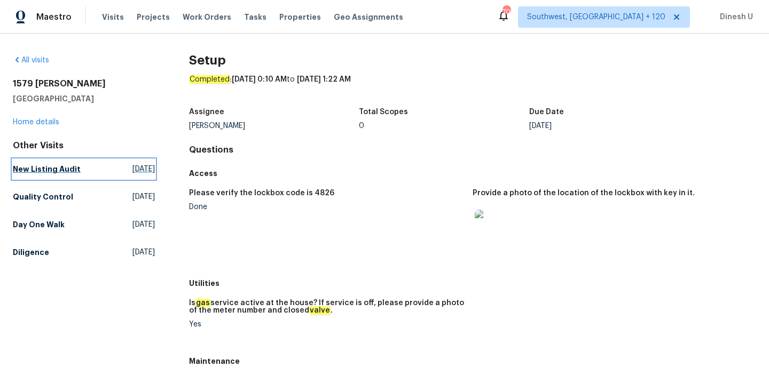
click at [132, 167] on span "Mon, Oct 13 2025" at bounding box center [143, 169] width 22 height 11
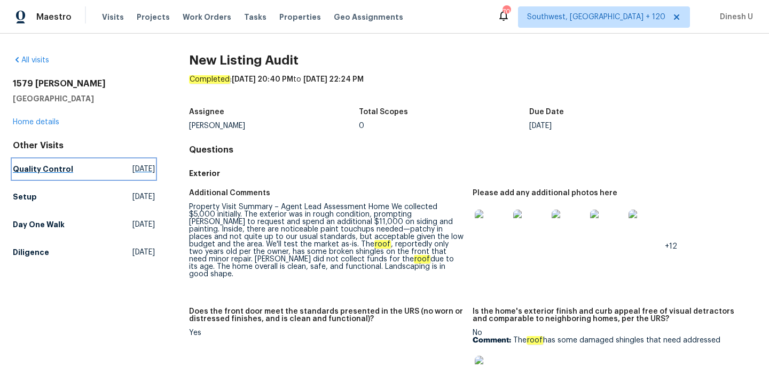
click at [132, 166] on span "Fri, Oct 10 2025" at bounding box center [143, 169] width 22 height 11
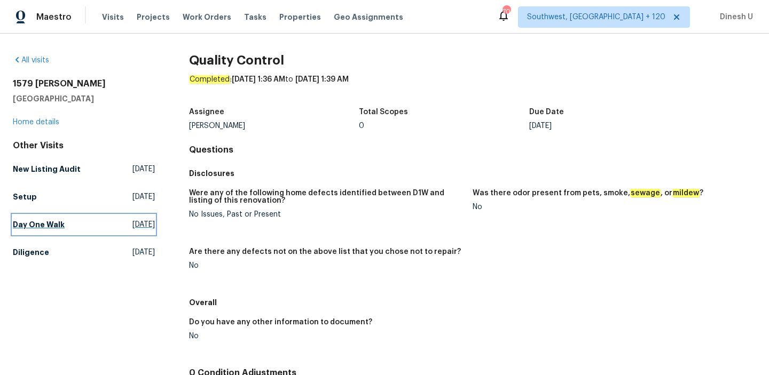
click at [106, 230] on link "Day One Walk Tue, Sep 30 2025" at bounding box center [84, 224] width 142 height 19
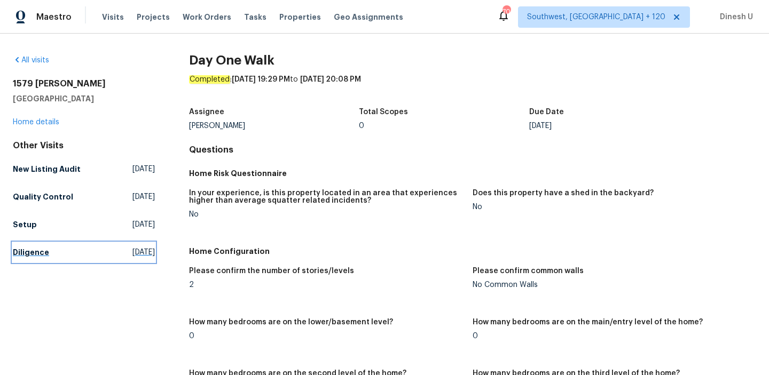
click at [132, 250] on span "Thu, Sep 18 2025" at bounding box center [143, 252] width 22 height 11
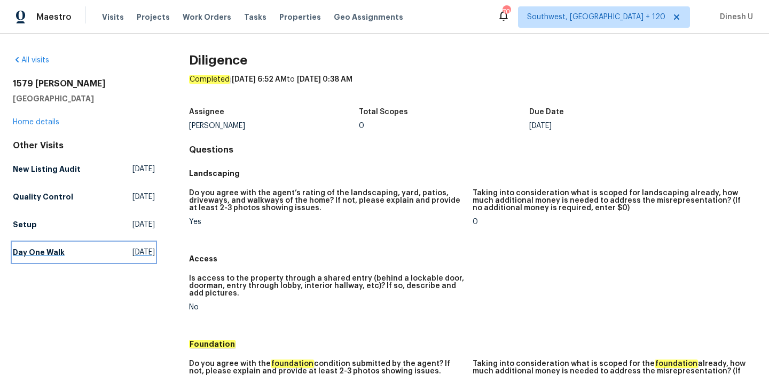
click at [132, 252] on span "Tue, Sep 30 2025" at bounding box center [143, 252] width 22 height 11
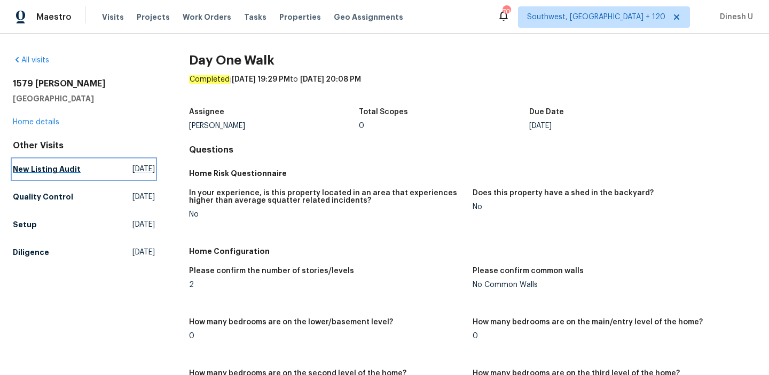
click at [132, 165] on span "Mon, Oct 13 2025" at bounding box center [143, 169] width 22 height 11
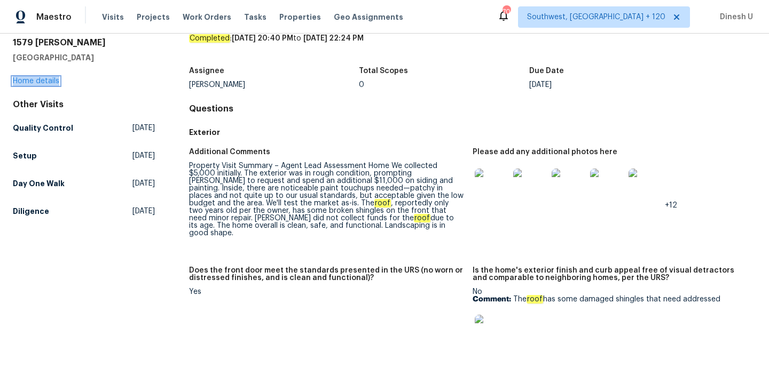
scroll to position [43, 0]
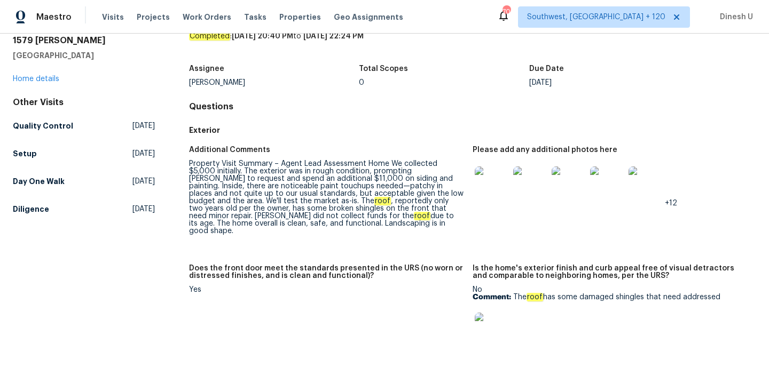
drag, startPoint x: 250, startPoint y: 200, endPoint x: 295, endPoint y: 213, distance: 47.0
click at [295, 213] on div "Property Visit Summary – Agent Lead Assessment Home We collected $5,000 initial…" at bounding box center [326, 197] width 275 height 75
click at [494, 336] on img at bounding box center [492, 330] width 34 height 34
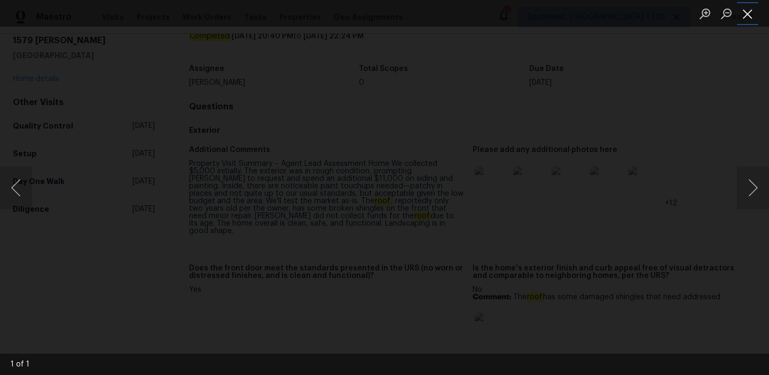
click at [739, 7] on button "Close lightbox" at bounding box center [747, 13] width 21 height 19
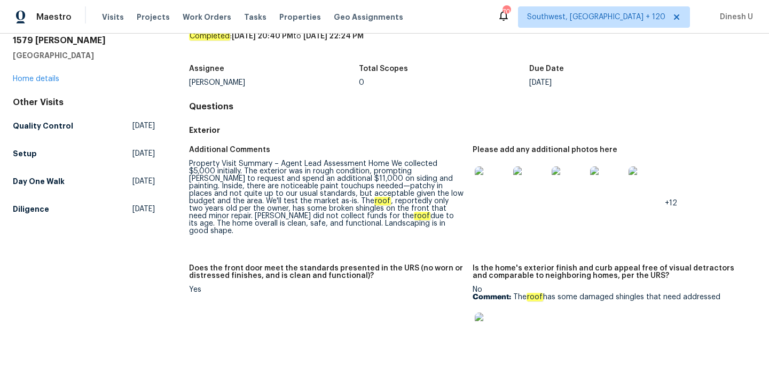
scroll to position [0, 0]
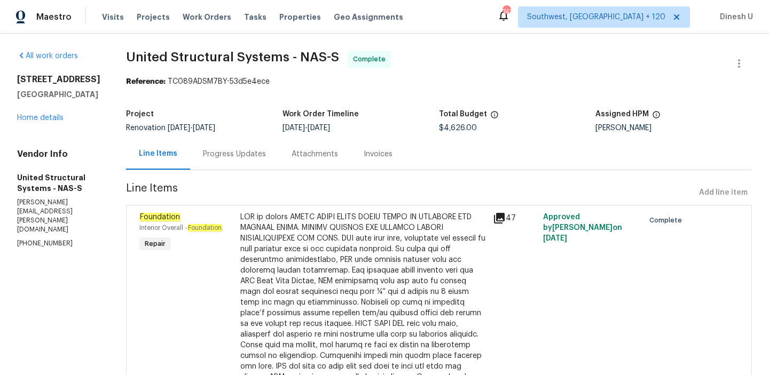
click at [214, 167] on div "Progress Updates" at bounding box center [234, 154] width 89 height 32
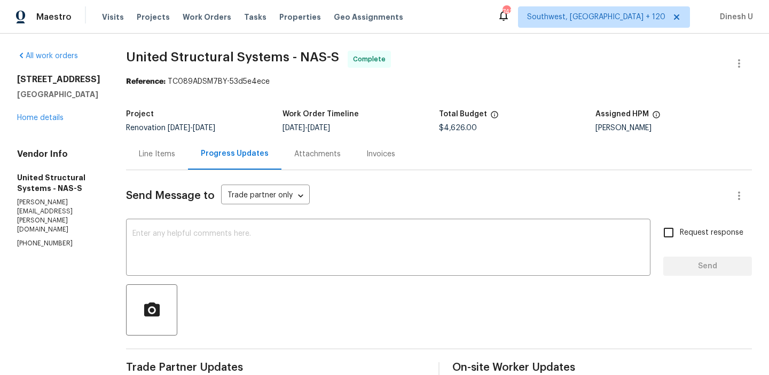
click at [368, 154] on div "Invoices" at bounding box center [380, 154] width 29 height 11
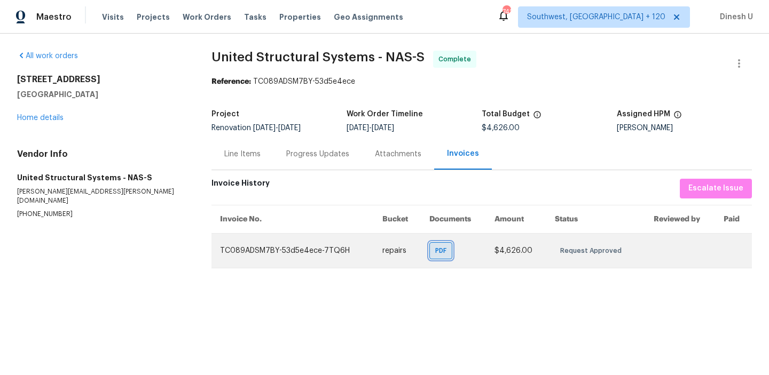
click at [442, 250] on span "PDF" at bounding box center [442, 251] width 15 height 11
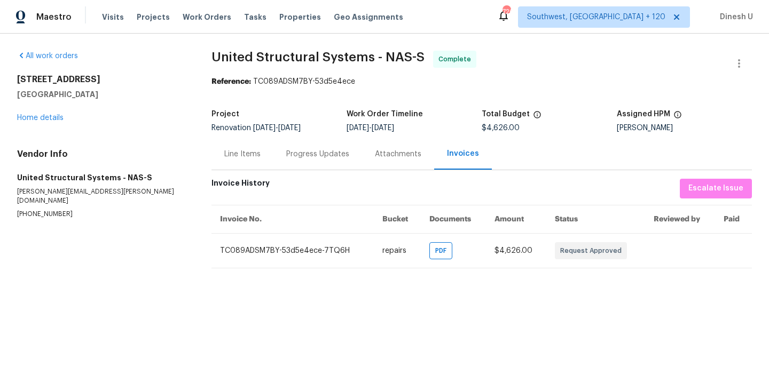
click at [33, 113] on div "630 Knollwood Dr La Vergne, TN 37086 Home details" at bounding box center [101, 98] width 169 height 49
click at [32, 120] on link "Home details" at bounding box center [40, 117] width 46 height 7
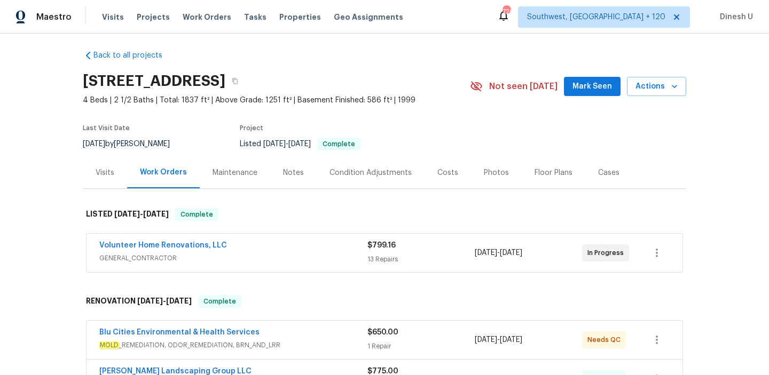
scroll to position [7, 0]
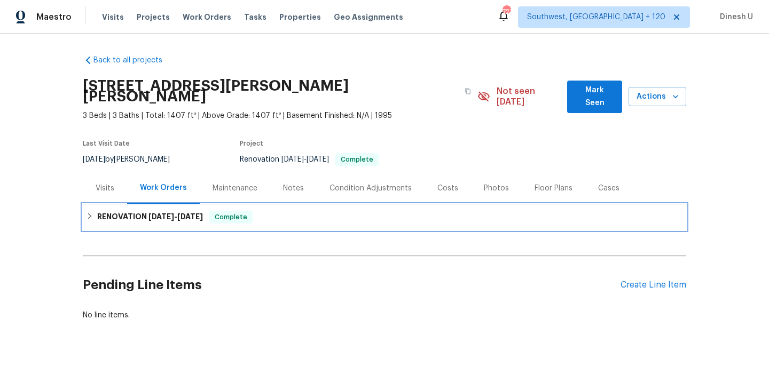
click at [167, 211] on h6 "RENOVATION [DATE] - [DATE]" at bounding box center [150, 217] width 106 height 13
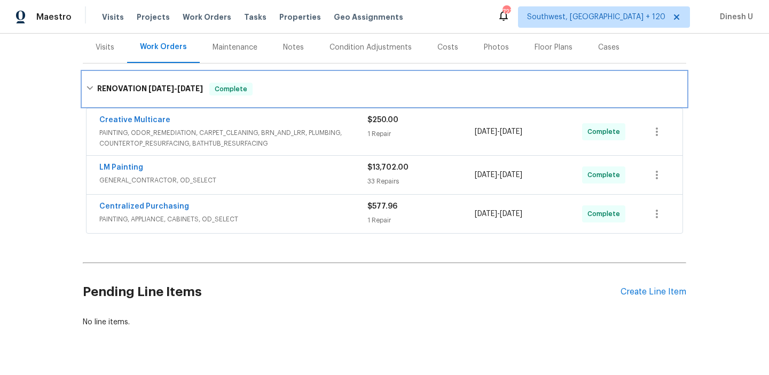
scroll to position [151, 0]
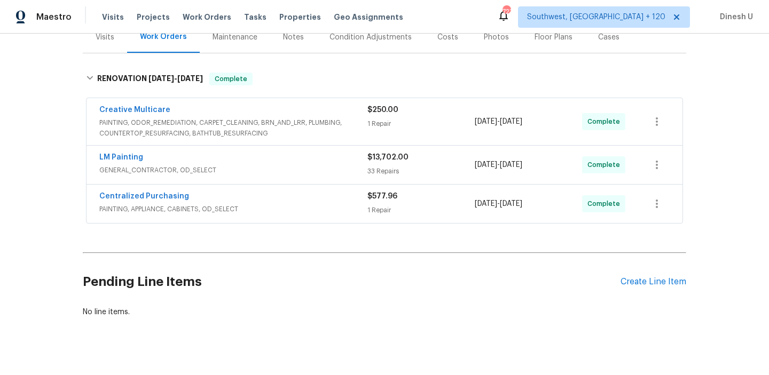
click at [386, 166] on div "33 Repairs" at bounding box center [420, 171] width 107 height 11
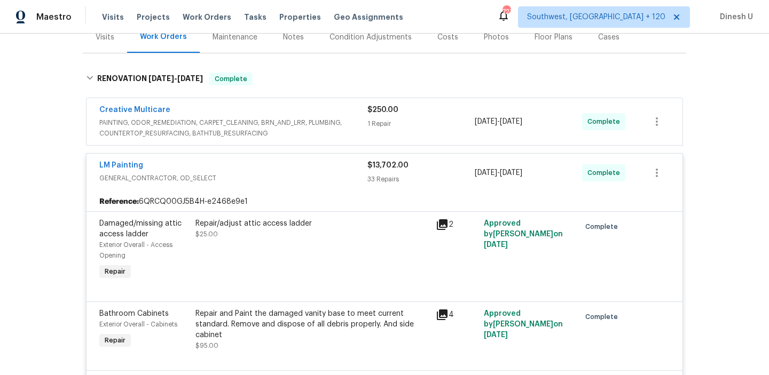
scroll to position [410, 0]
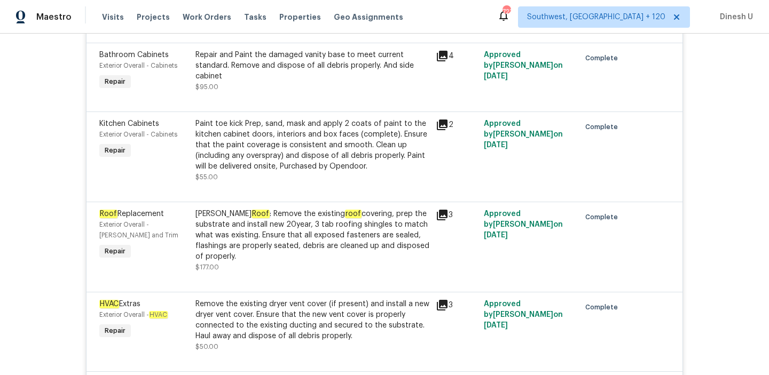
click at [290, 213] on div "[PERSON_NAME] Roof : Remove the existing roof covering, prep the substrate and …" at bounding box center [312, 235] width 234 height 53
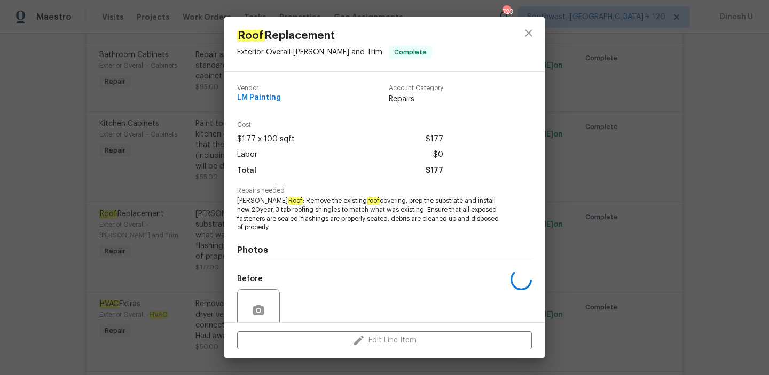
scroll to position [90, 0]
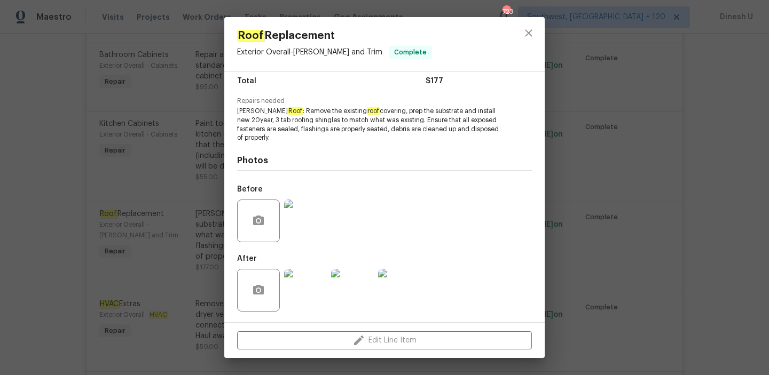
click at [129, 193] on div "Roof Replacement Exterior Overall - [PERSON_NAME] and Trim Complete Vendor LM P…" at bounding box center [384, 187] width 769 height 375
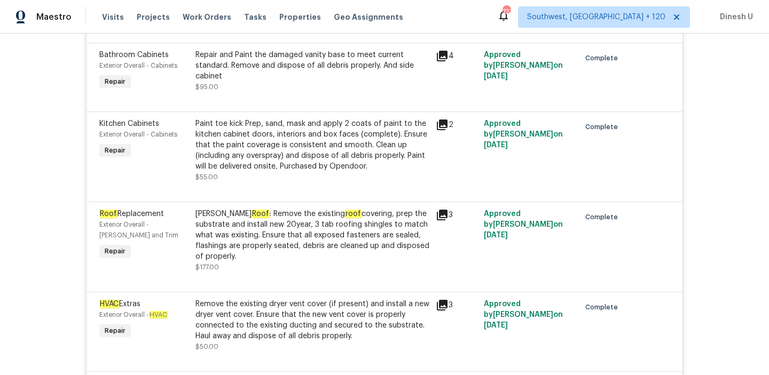
click at [348, 231] on div "[PERSON_NAME] Roof : Remove the existing roof covering, prep the substrate and …" at bounding box center [312, 235] width 234 height 53
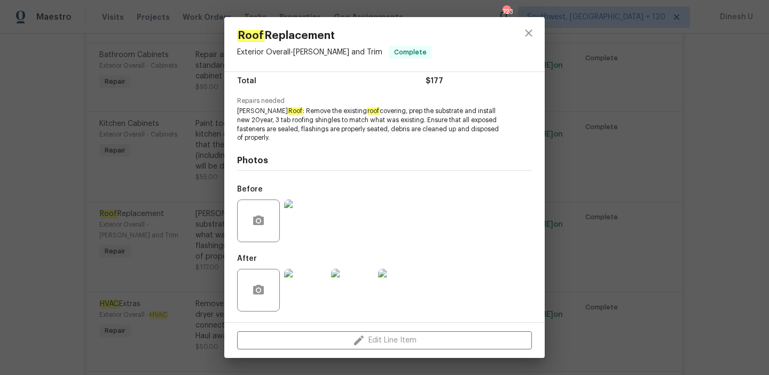
click at [306, 214] on img at bounding box center [305, 221] width 43 height 43
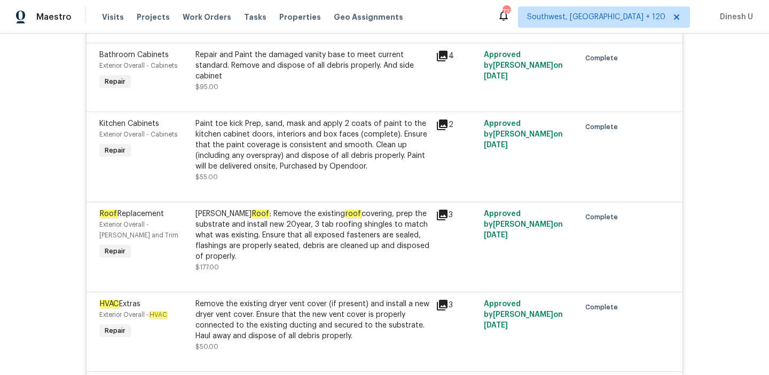
click at [368, 206] on div "[PERSON_NAME] Roof : Remove the existing roof covering, prep the substrate and …" at bounding box center [312, 241] width 240 height 70
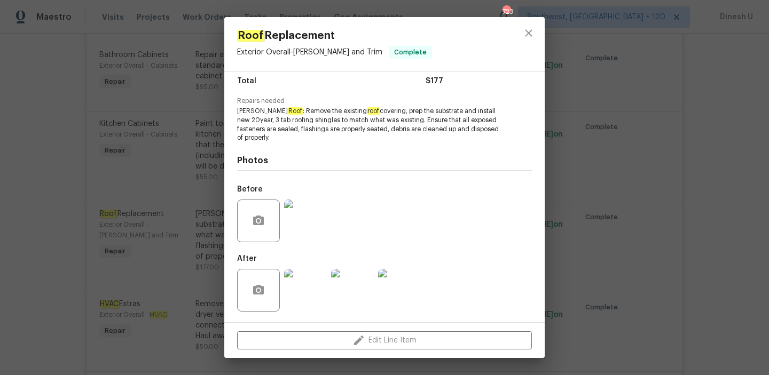
click at [301, 287] on img at bounding box center [305, 290] width 43 height 43
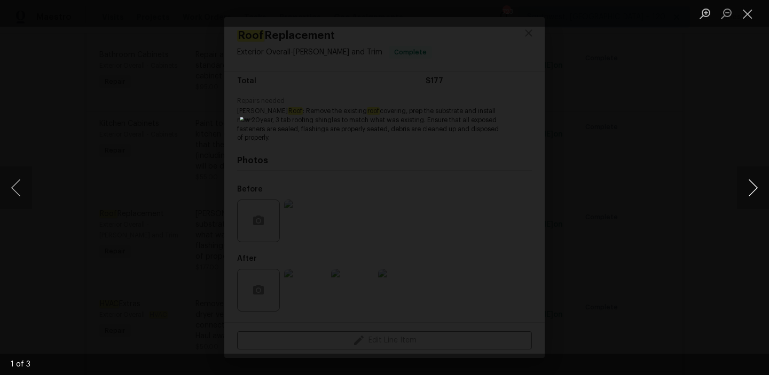
click at [753, 190] on button "Next image" at bounding box center [753, 188] width 32 height 43
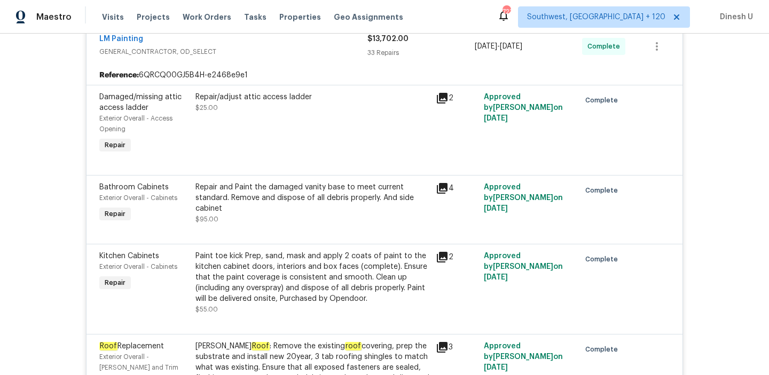
scroll to position [132, 0]
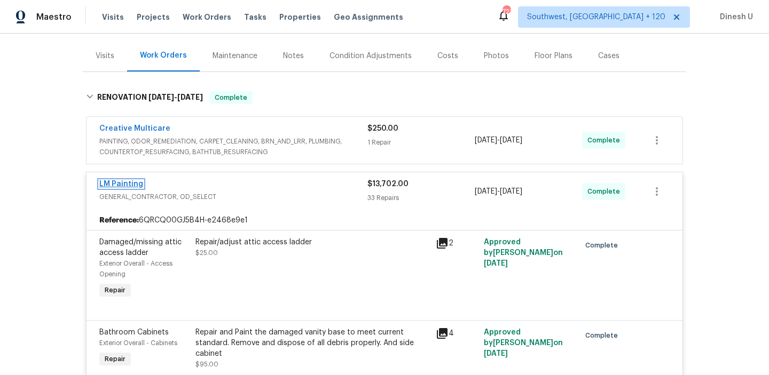
click at [132, 180] on link "LM Painting" at bounding box center [121, 183] width 44 height 7
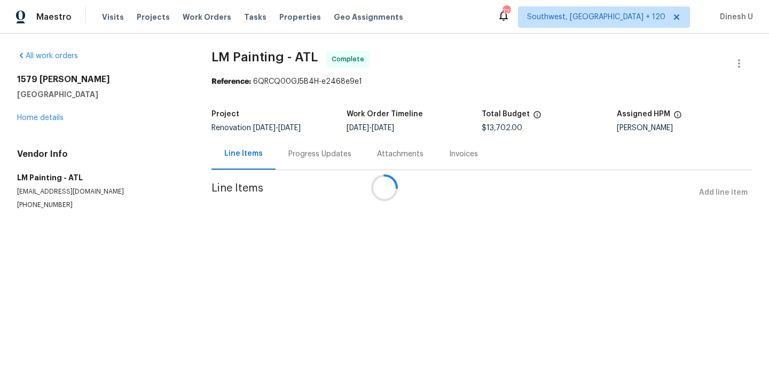
click at [293, 164] on div at bounding box center [384, 187] width 769 height 375
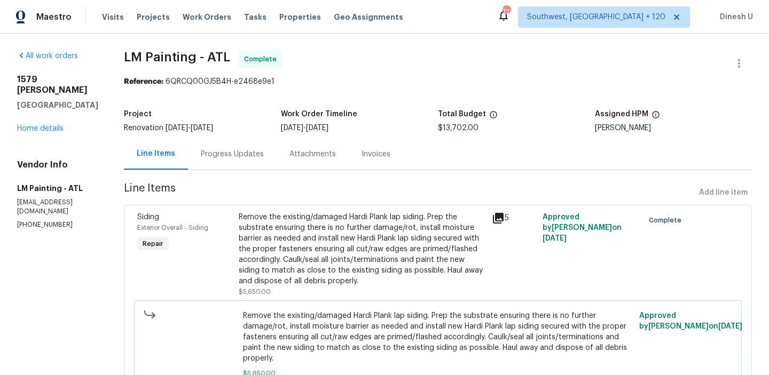
click at [264, 149] on div "Progress Updates" at bounding box center [232, 154] width 63 height 11
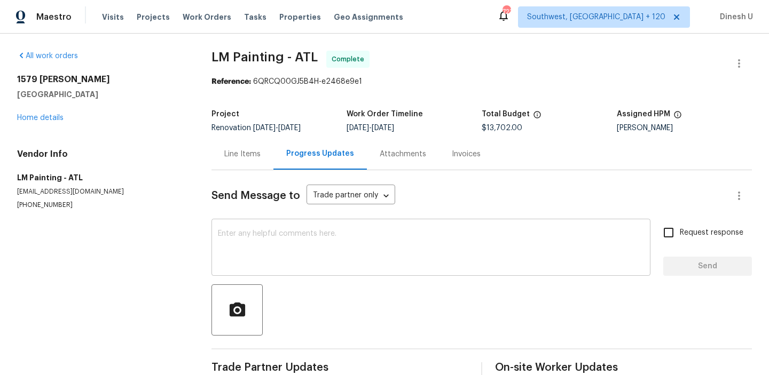
scroll to position [21, 0]
